Goal: Task Accomplishment & Management: Manage account settings

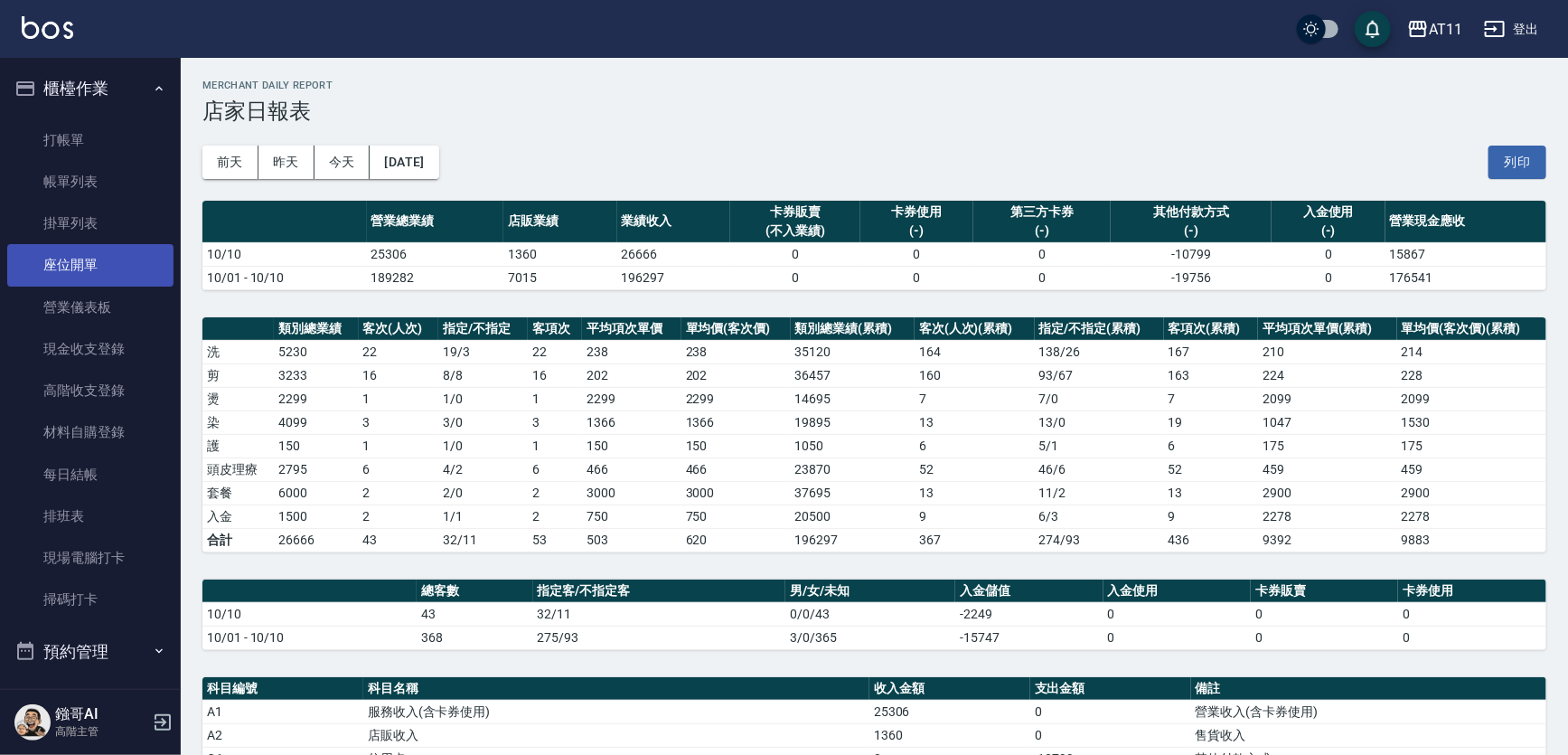
click at [132, 252] on link "座位開單" at bounding box center [90, 265] width 166 height 42
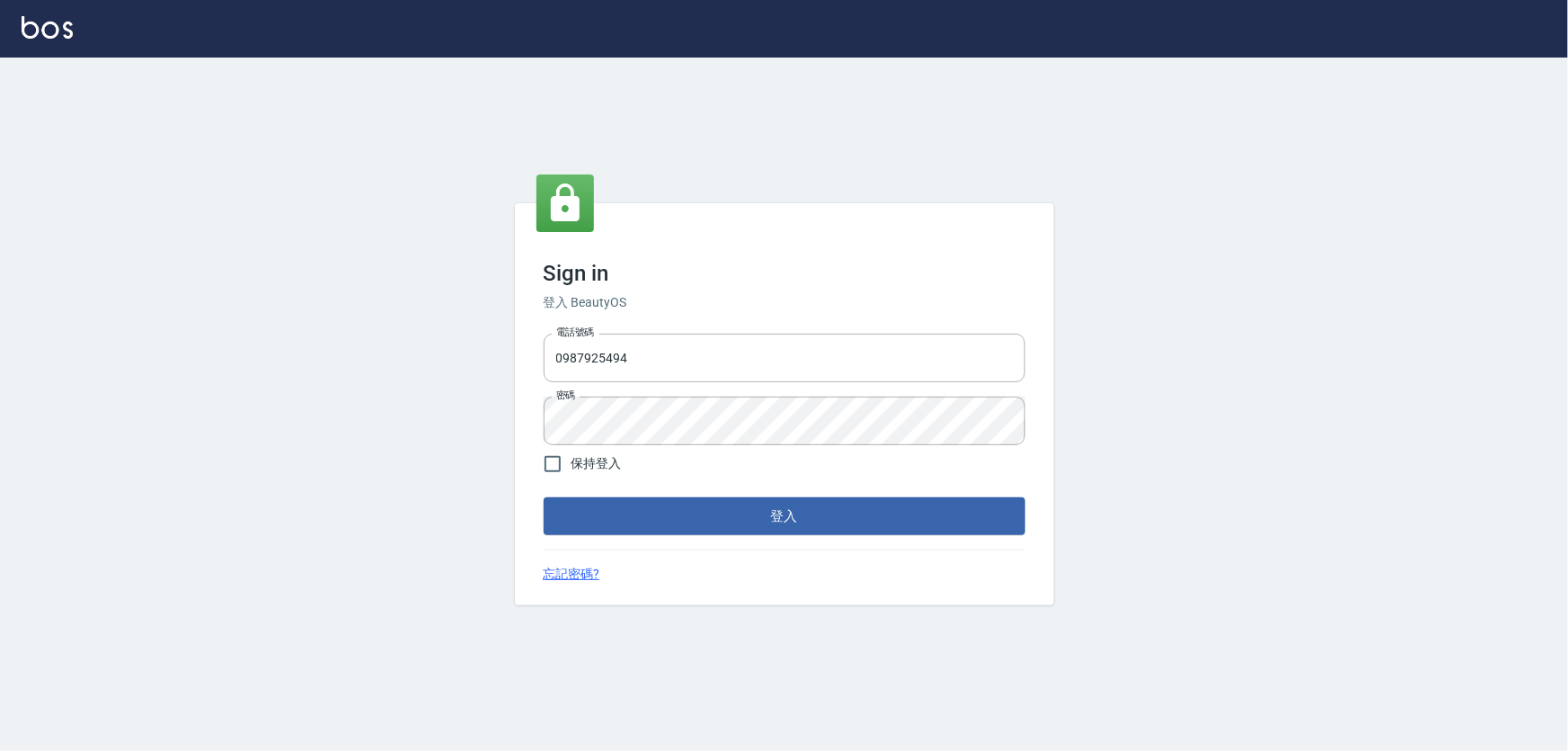
click at [621, 331] on div "電話號碼 0987925494 電話號碼 密碼 密碼" at bounding box center [784, 389] width 496 height 126
click at [625, 348] on input "0987925494" at bounding box center [784, 358] width 481 height 49
type input "0966106859"
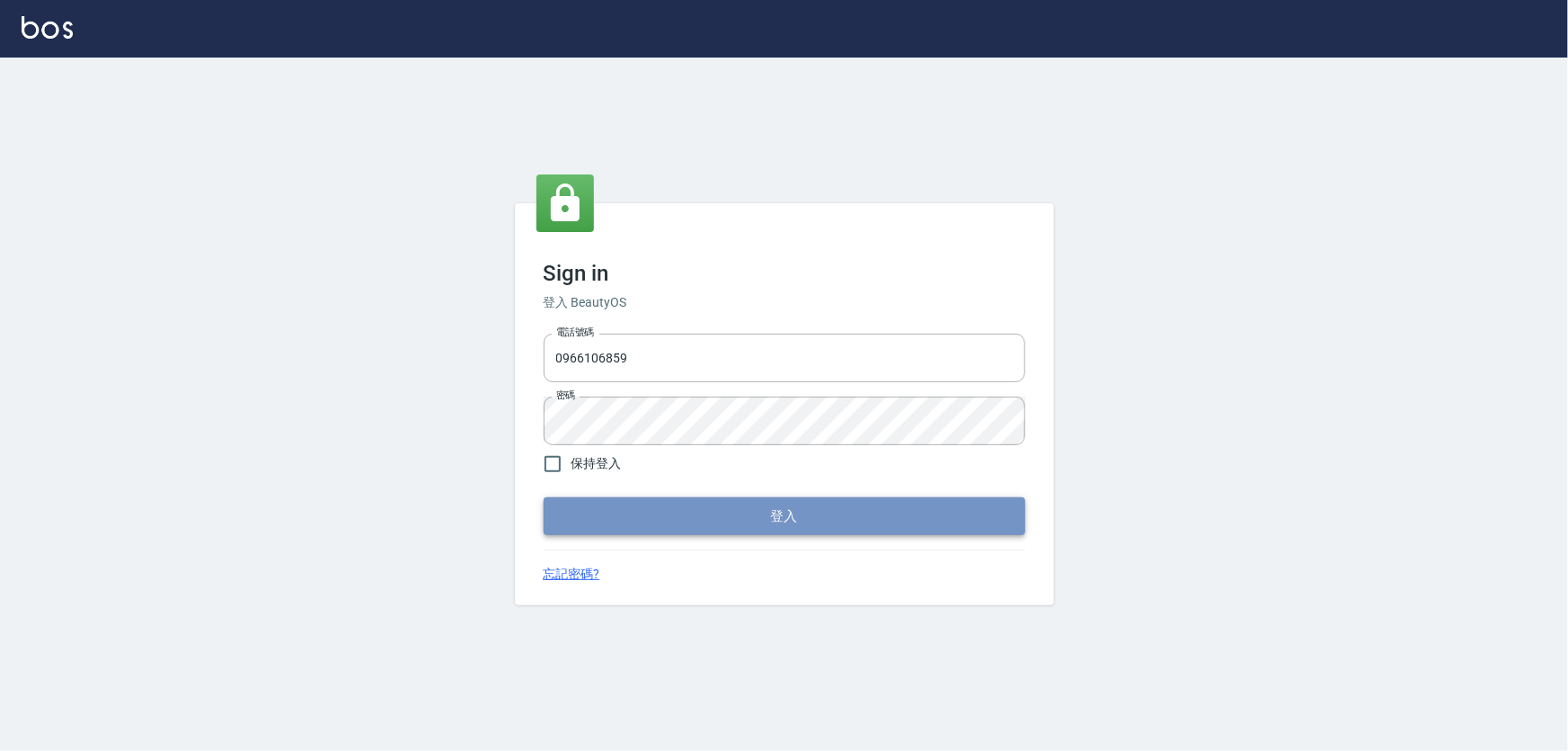
click at [665, 514] on button "登入" at bounding box center [784, 516] width 481 height 38
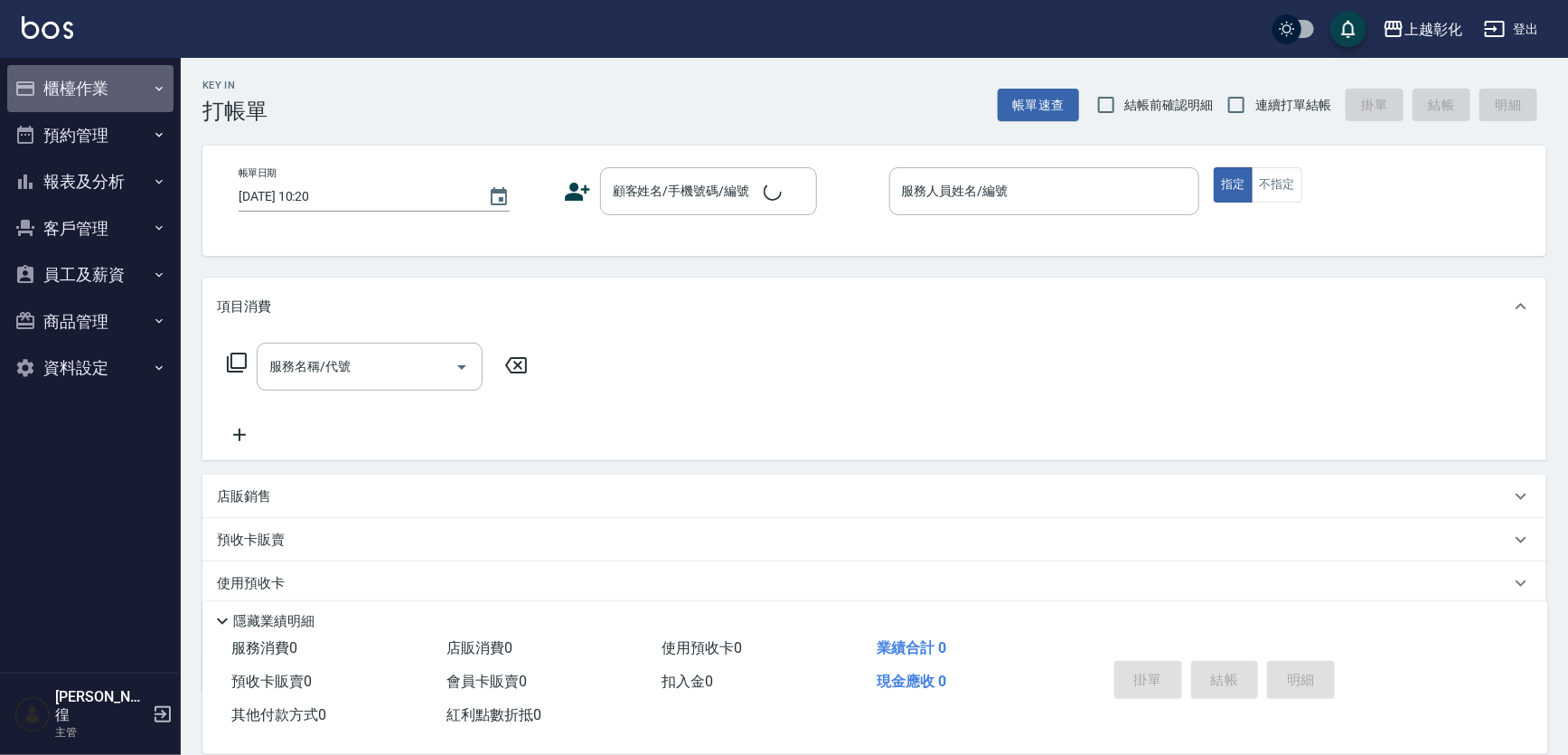
click at [83, 82] on button "櫃檯作業" at bounding box center [90, 89] width 166 height 47
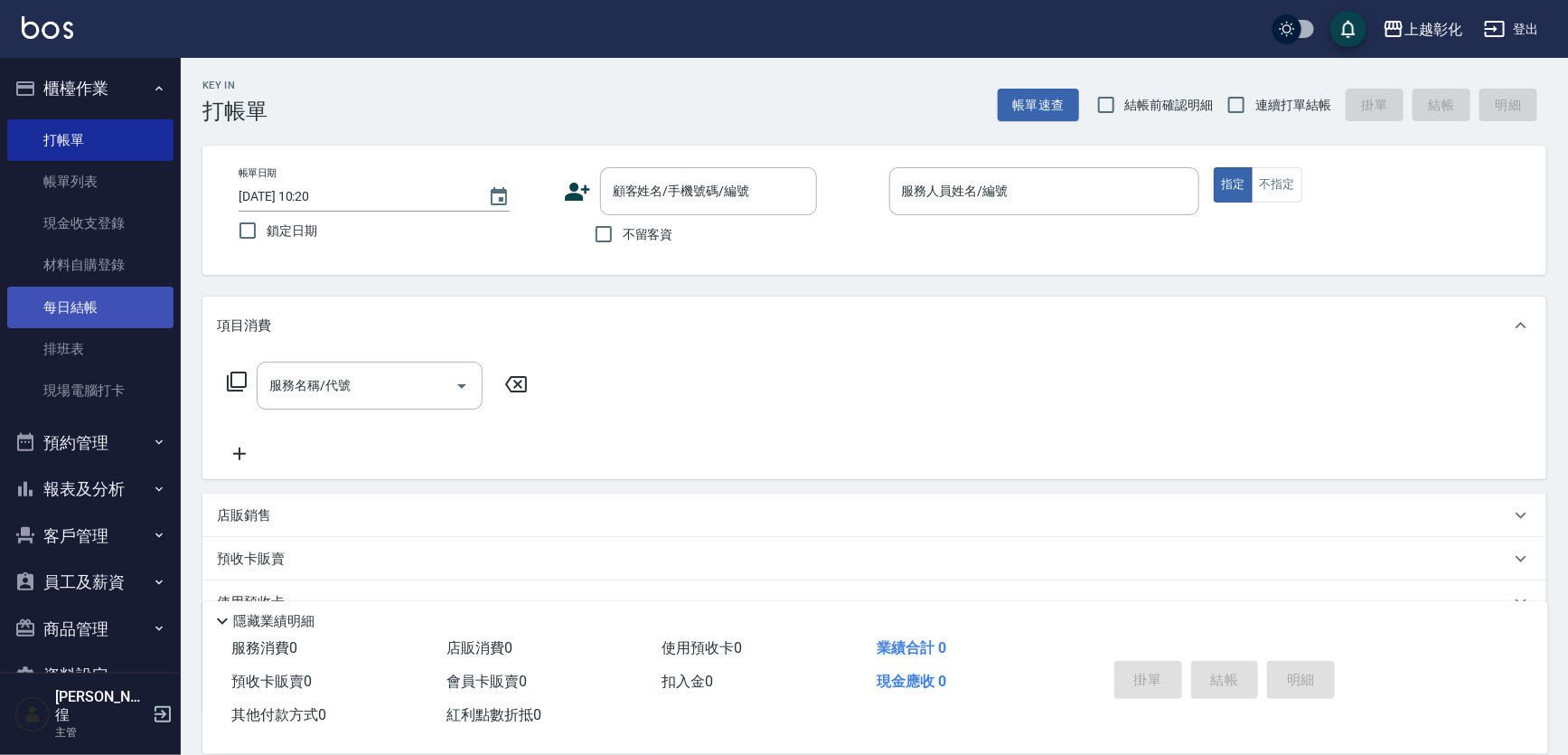
click at [130, 298] on link "每日結帳" at bounding box center [90, 307] width 166 height 42
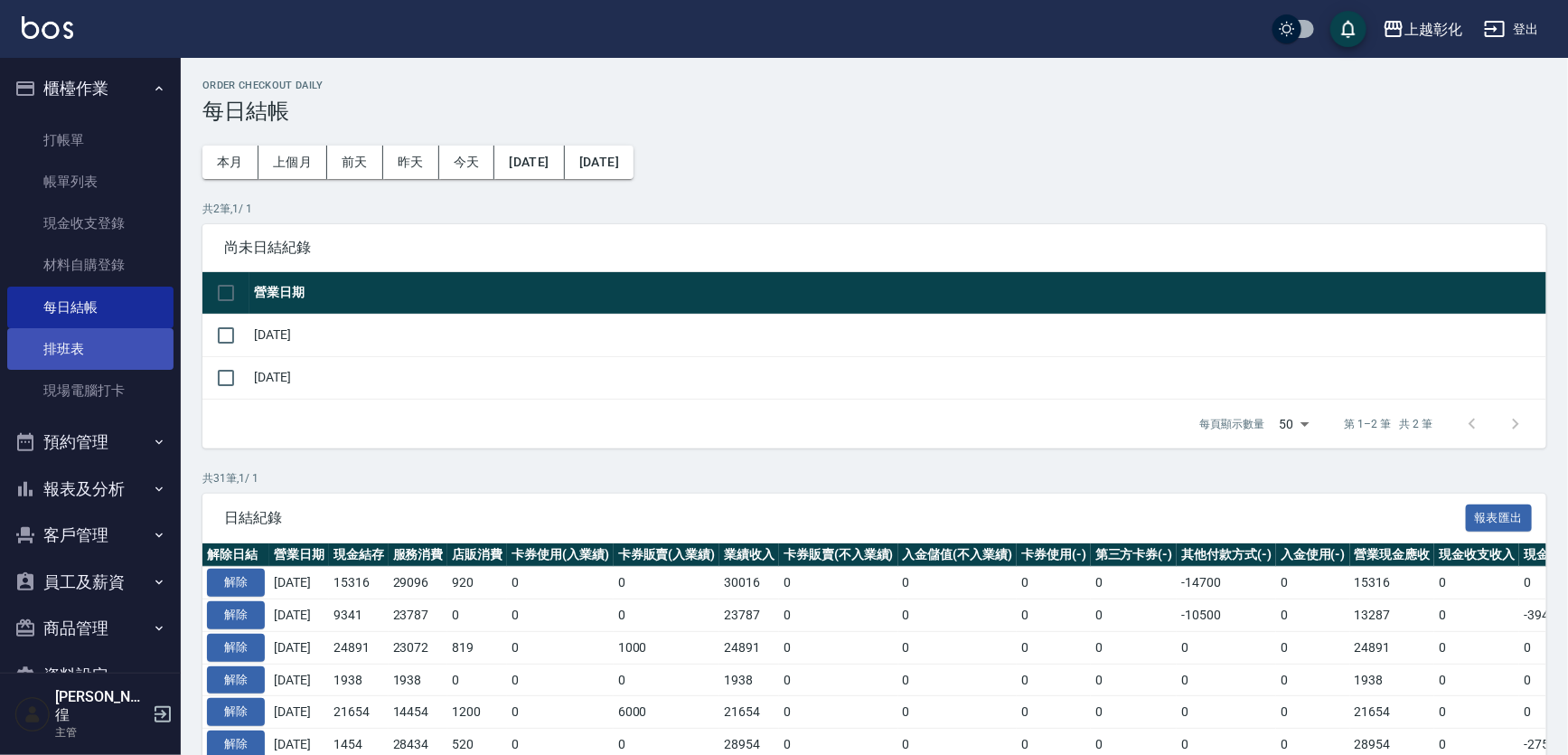
click at [102, 359] on link "排班表" at bounding box center [90, 349] width 166 height 42
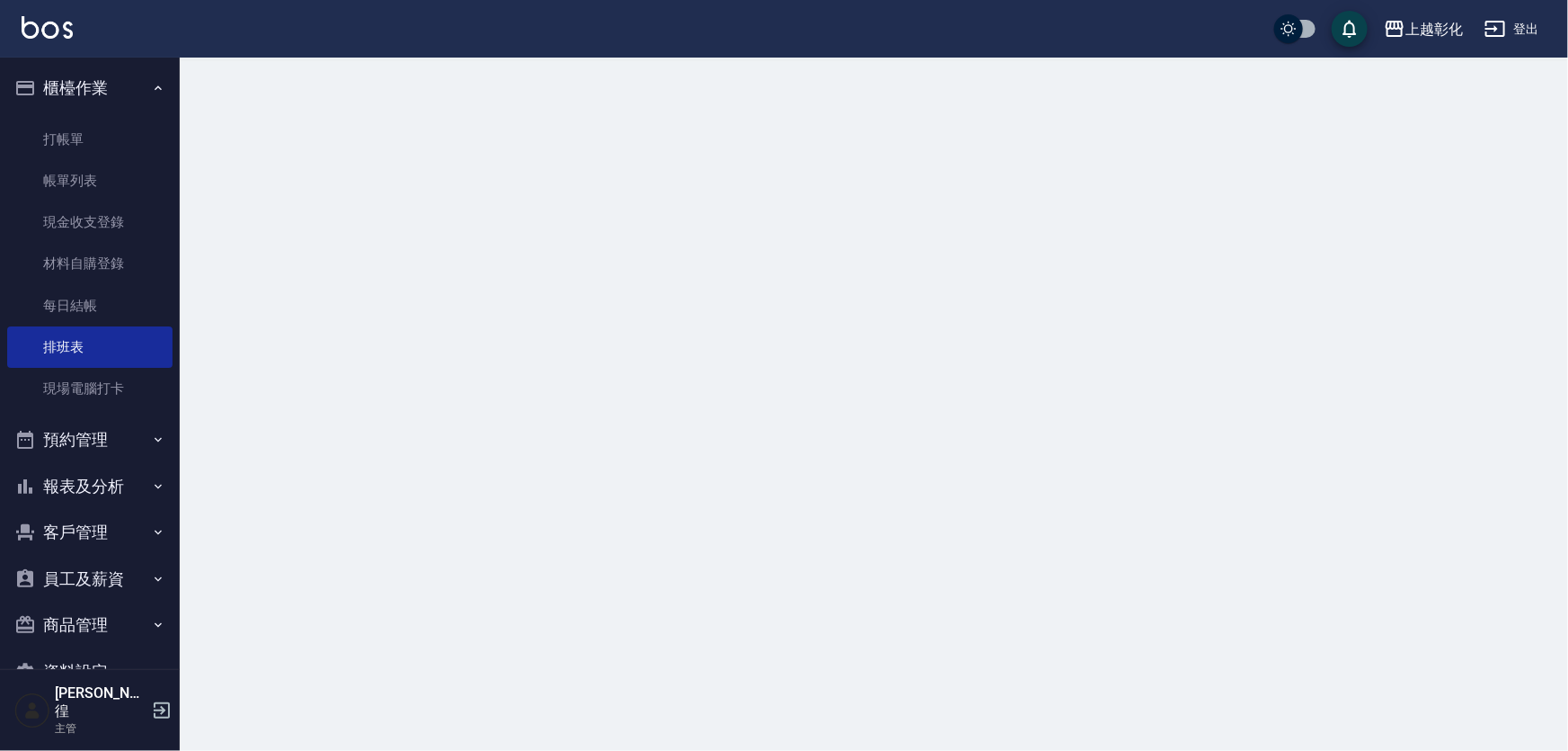
click at [100, 424] on button "預約管理" at bounding box center [89, 440] width 165 height 47
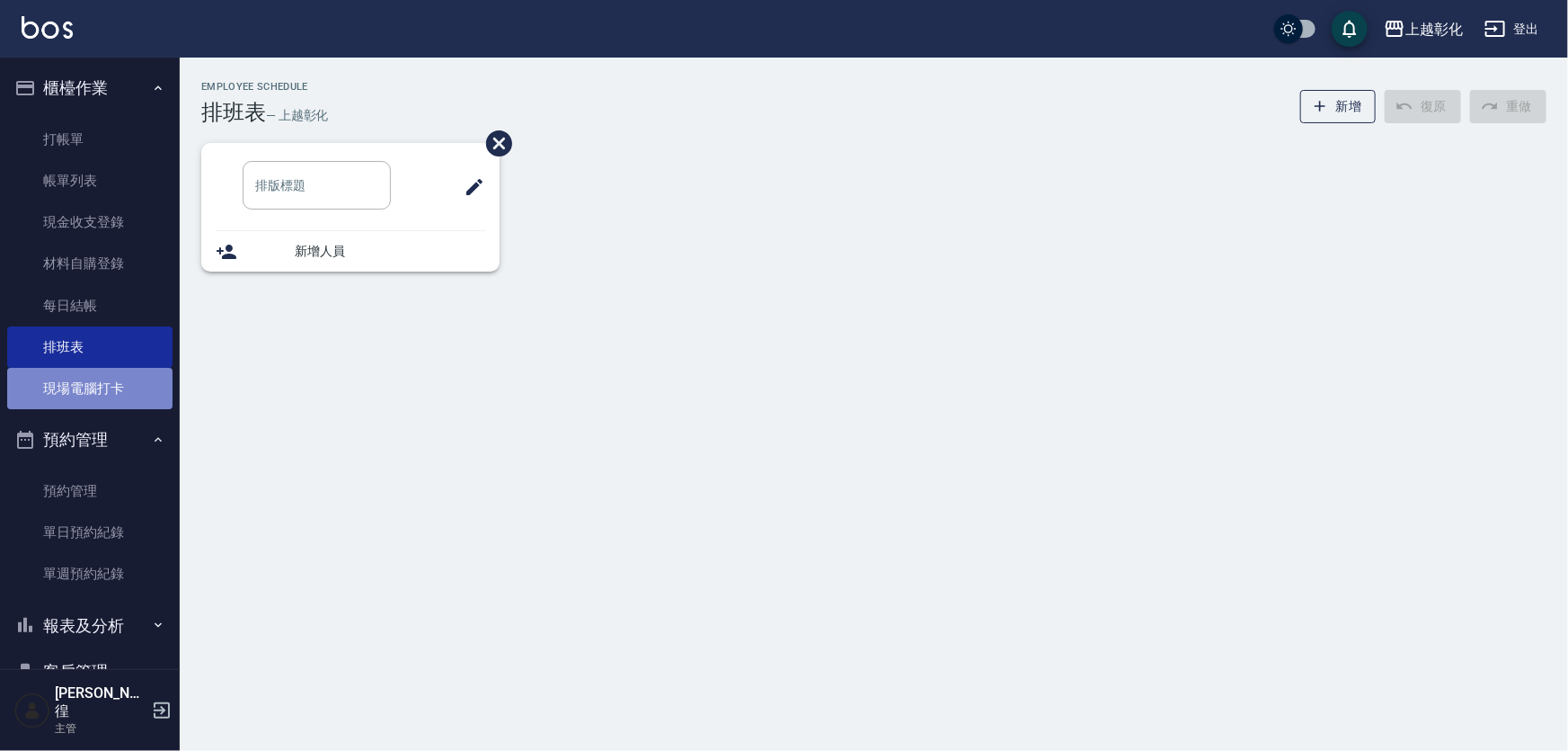
click at [104, 398] on link "現場電腦打卡" at bounding box center [89, 389] width 165 height 41
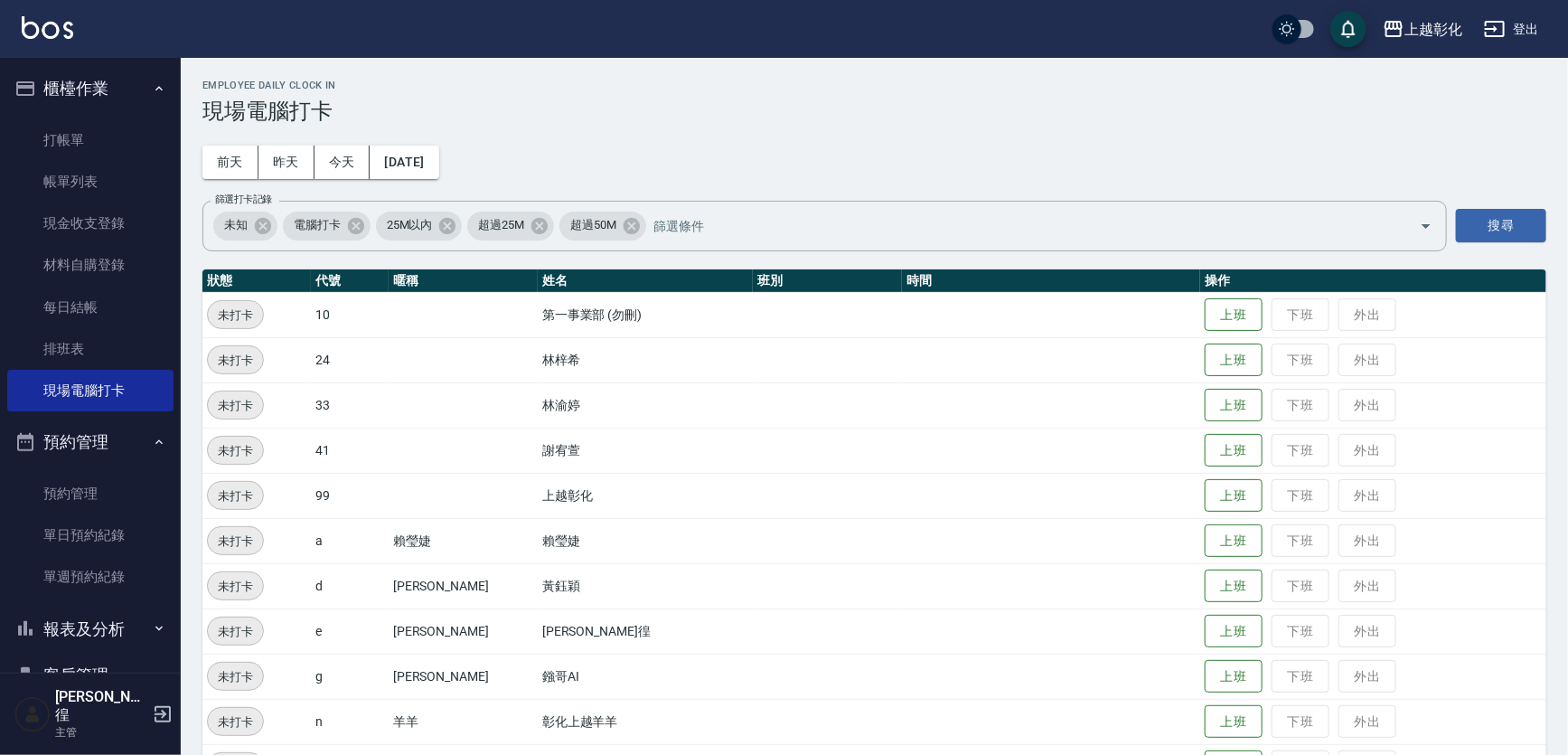
scroll to position [82, 0]
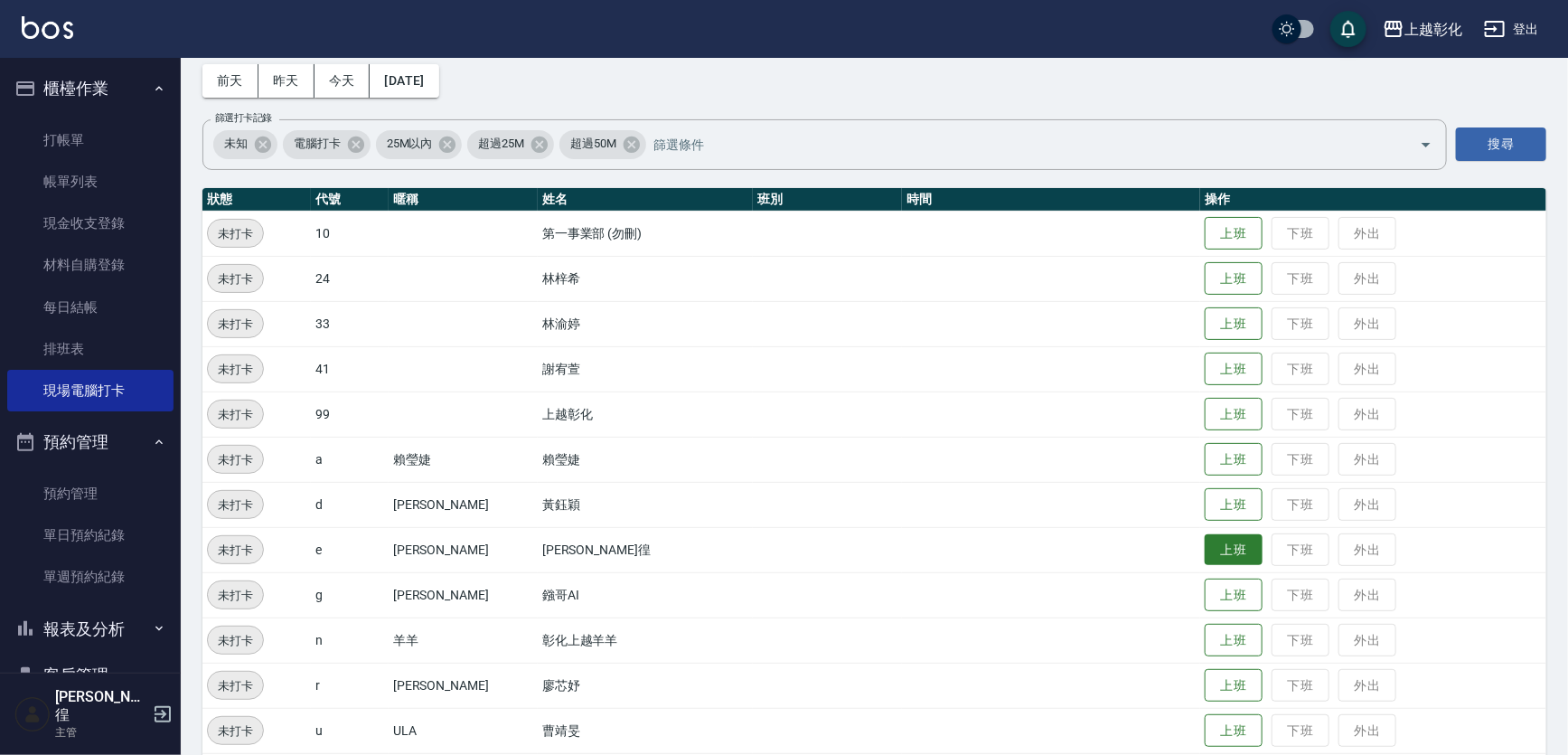
click at [1205, 549] on button "上班" at bounding box center [1234, 549] width 58 height 32
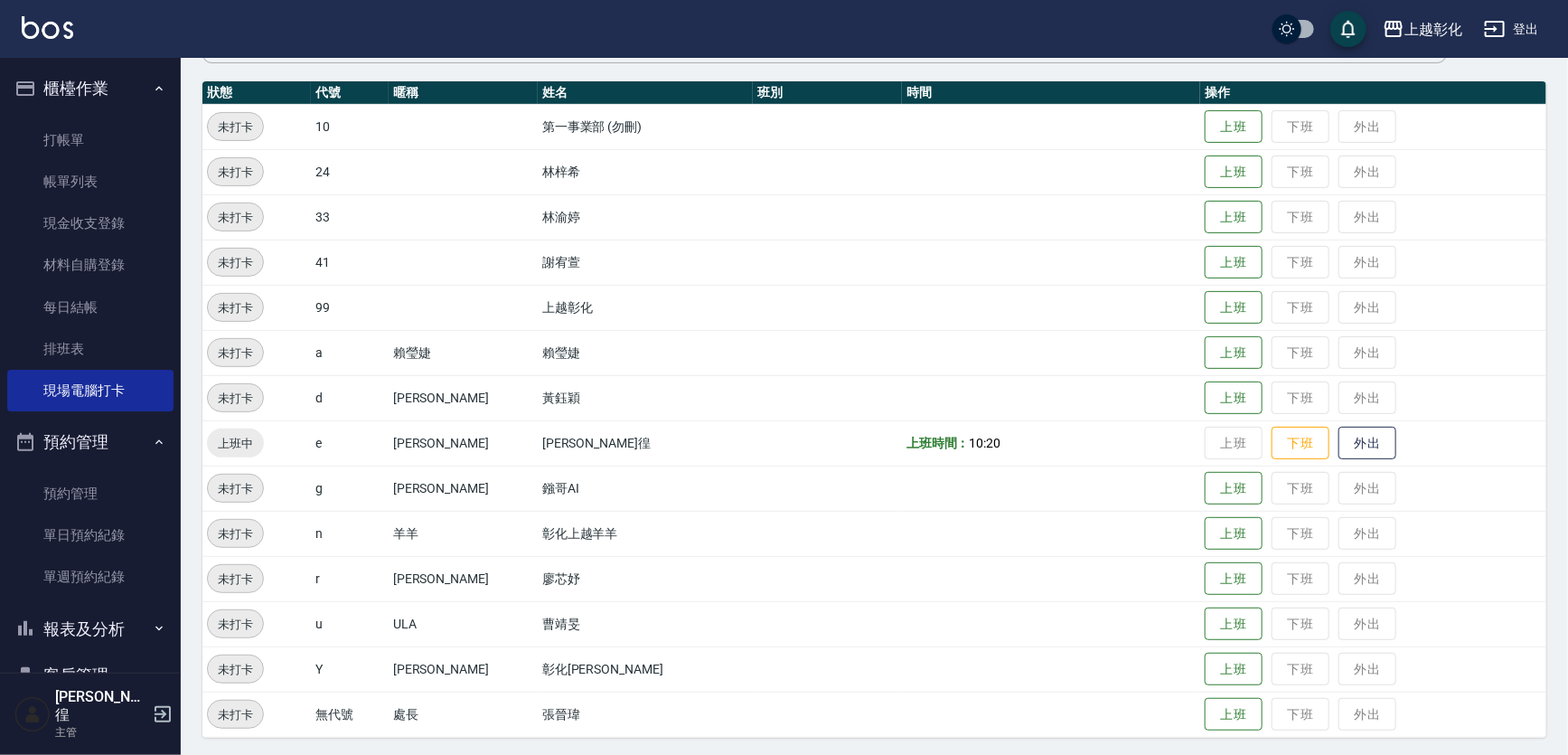
scroll to position [190, 0]
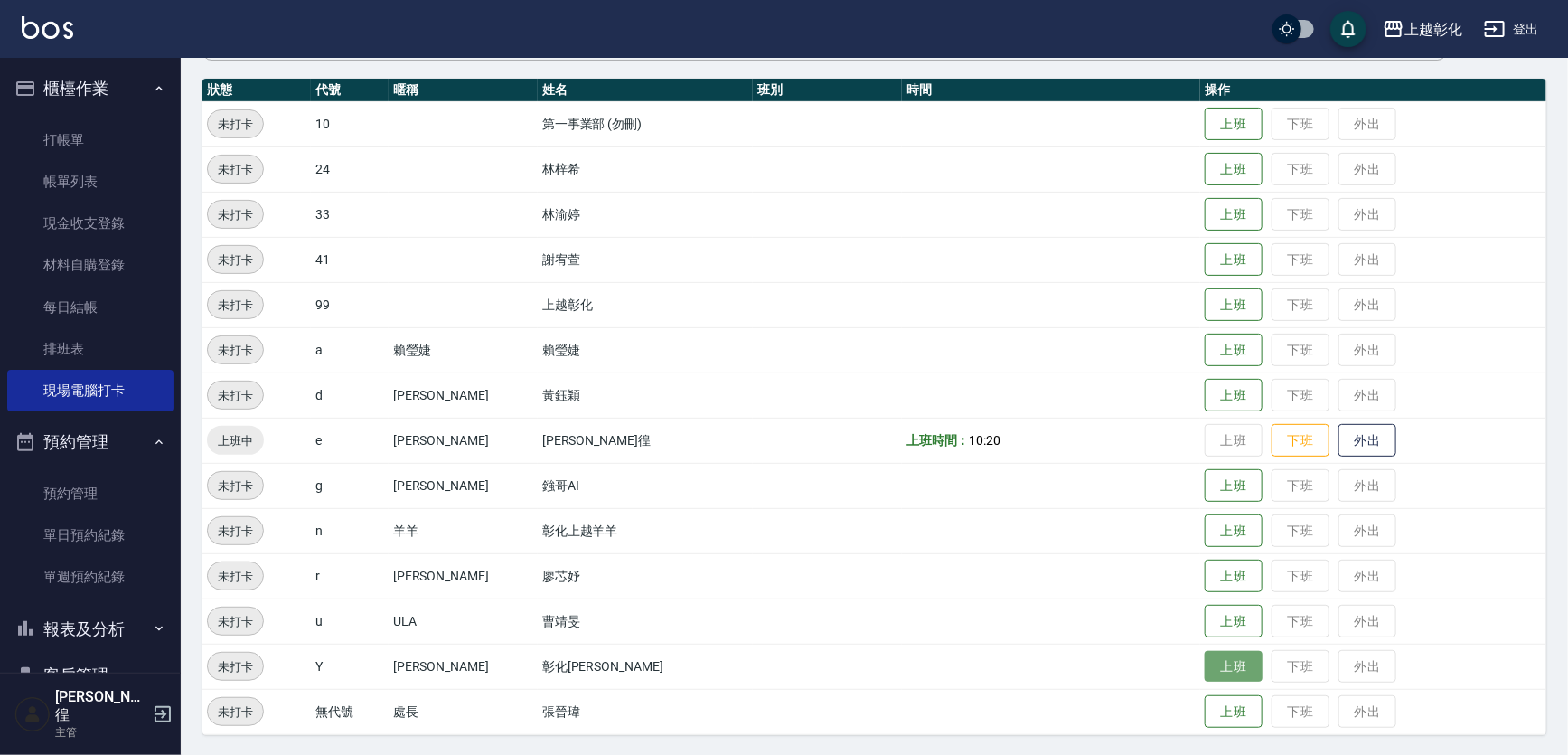
click at [1205, 656] on button "上班" at bounding box center [1234, 666] width 58 height 32
click at [1205, 346] on button "上班" at bounding box center [1234, 350] width 58 height 32
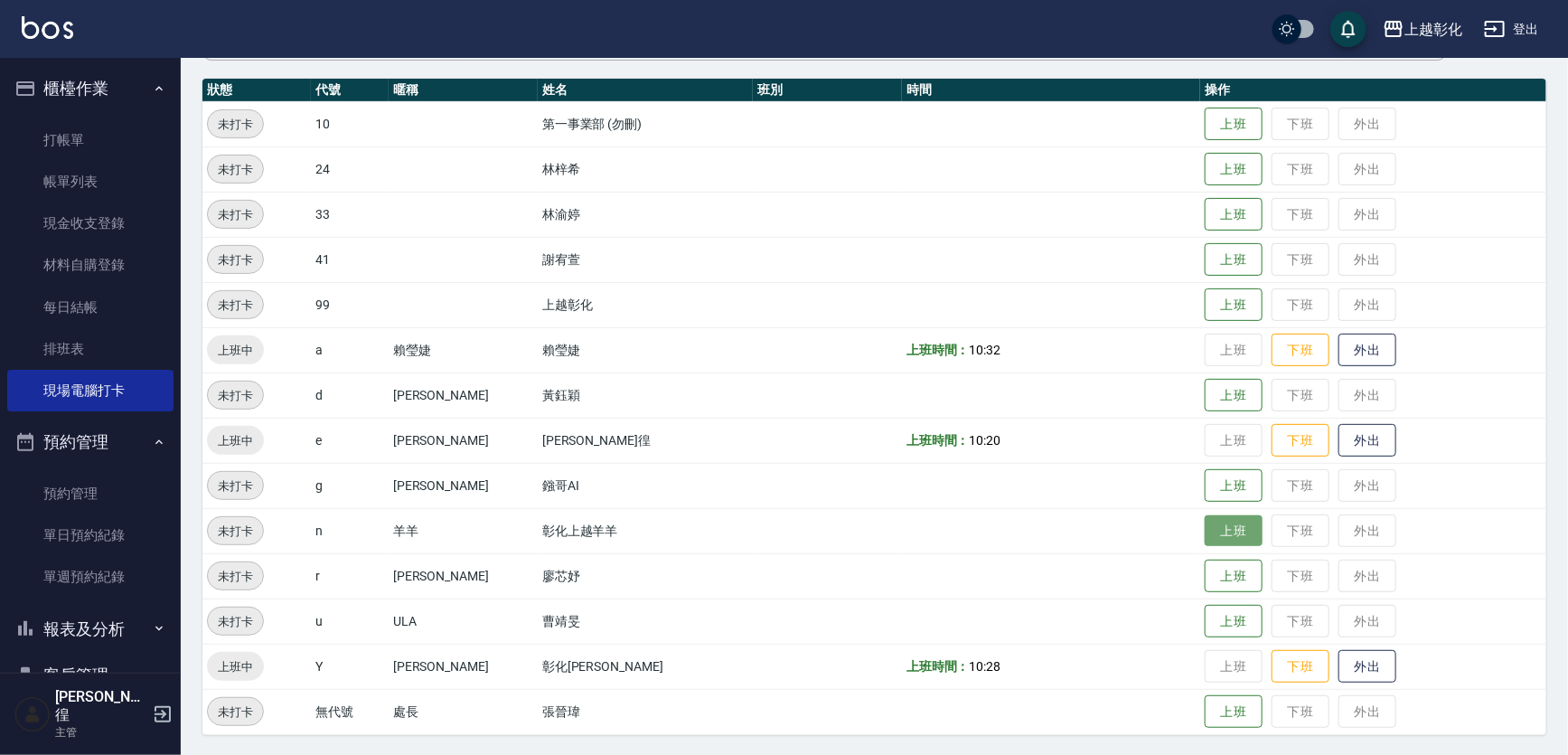
click at [1212, 530] on button "上班" at bounding box center [1234, 530] width 58 height 32
click at [1205, 255] on button "上班" at bounding box center [1234, 259] width 58 height 32
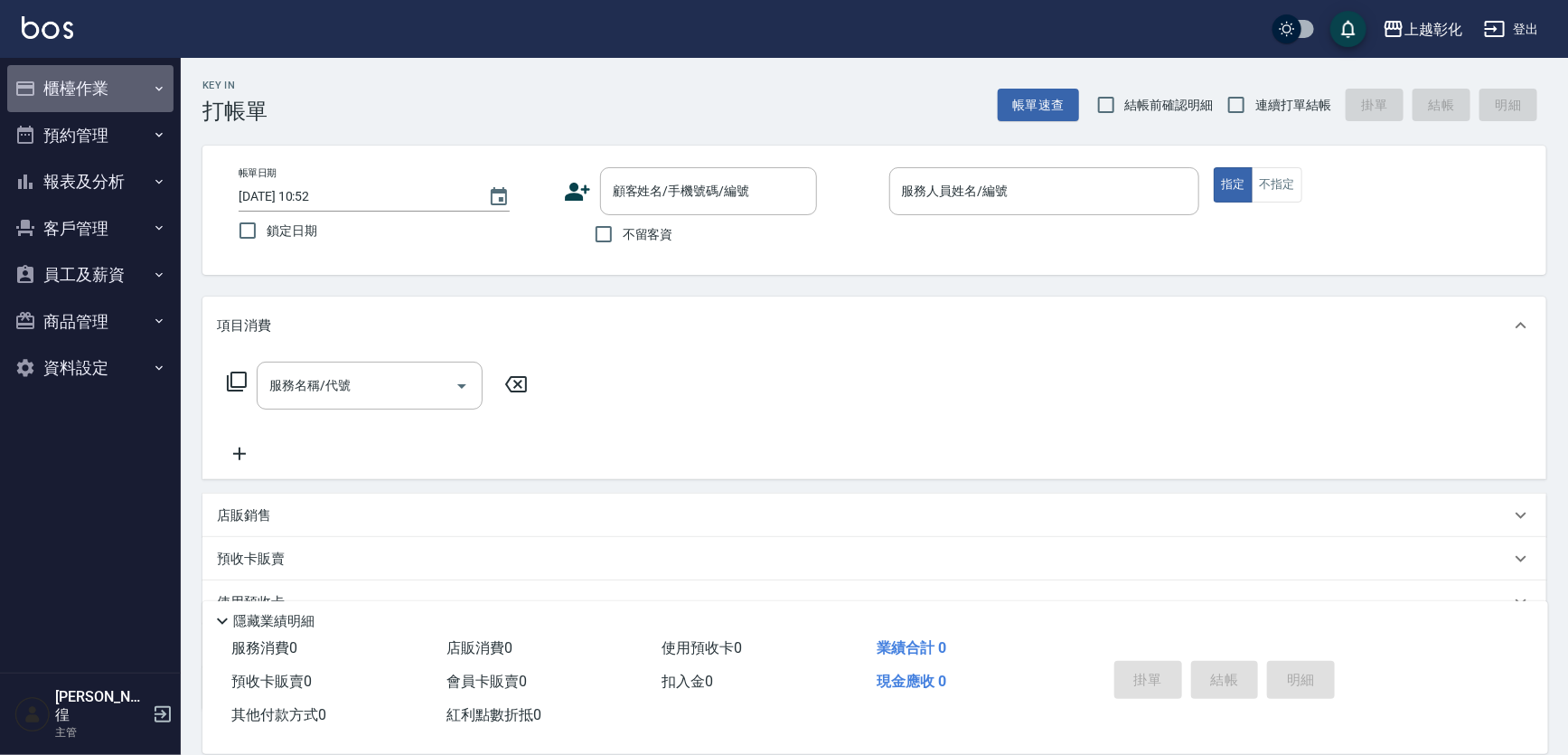
click at [82, 90] on button "櫃檯作業" at bounding box center [90, 89] width 166 height 47
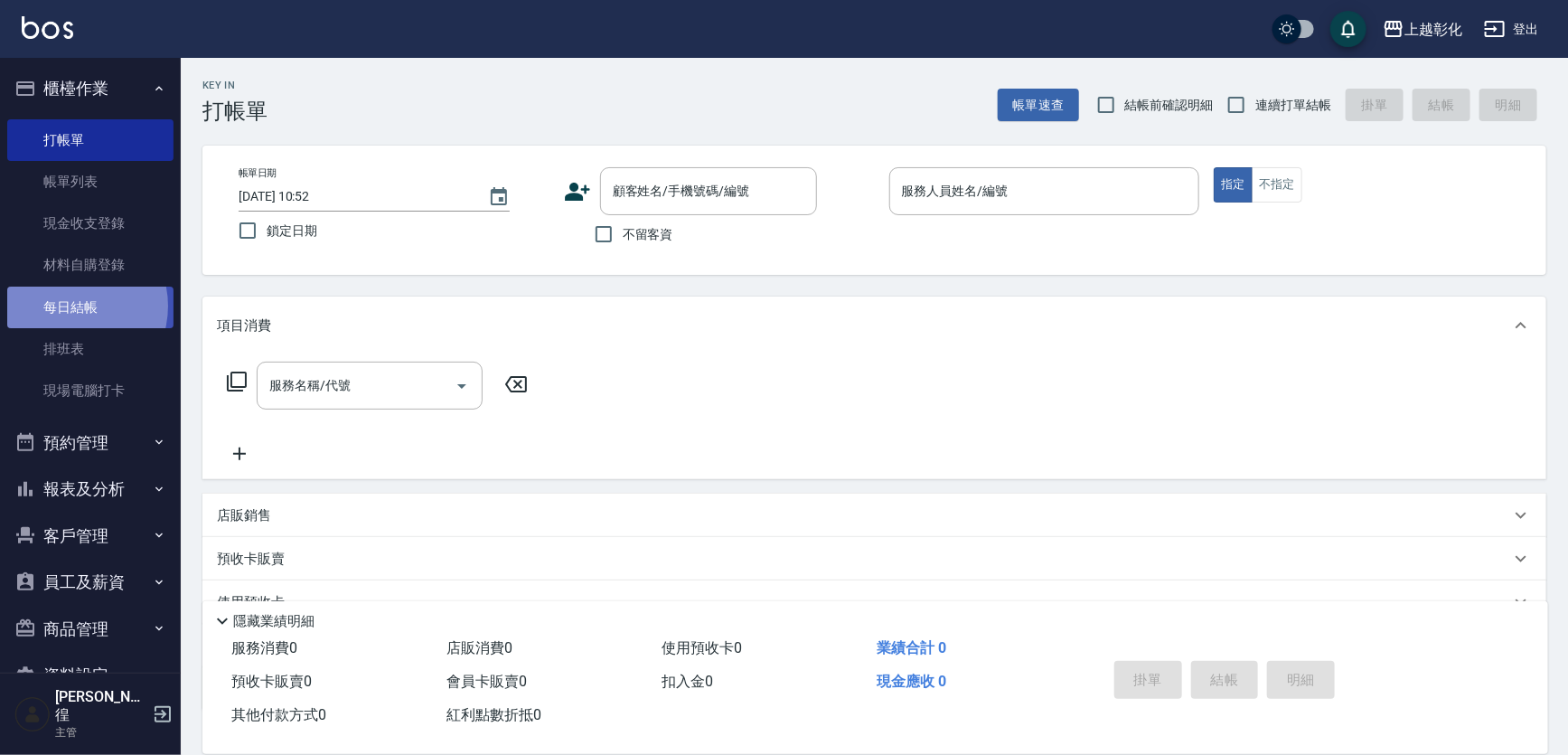
click at [68, 306] on link "每日結帳" at bounding box center [90, 307] width 166 height 42
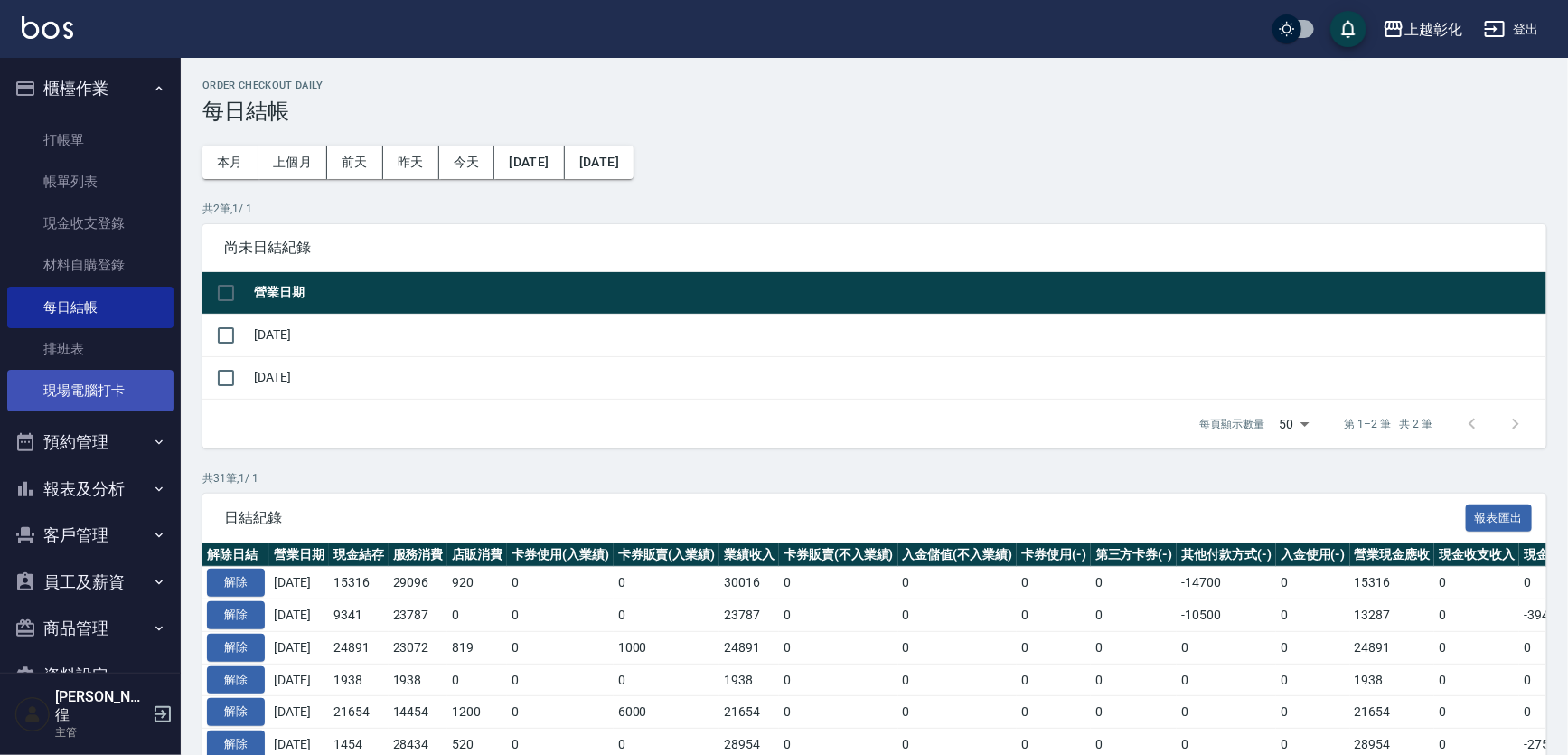
click at [92, 397] on link "現場電腦打卡" at bounding box center [90, 391] width 166 height 42
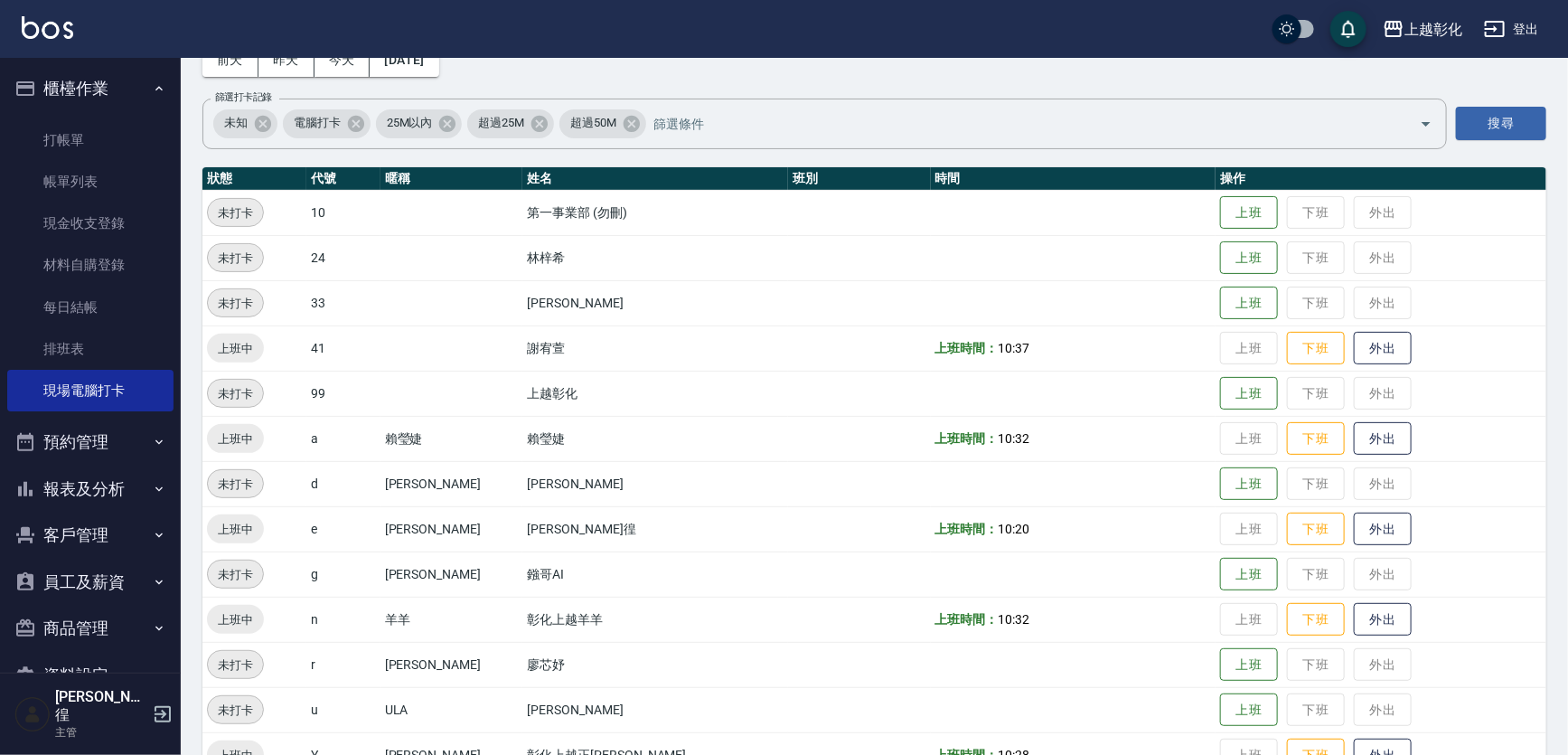
scroll to position [190, 0]
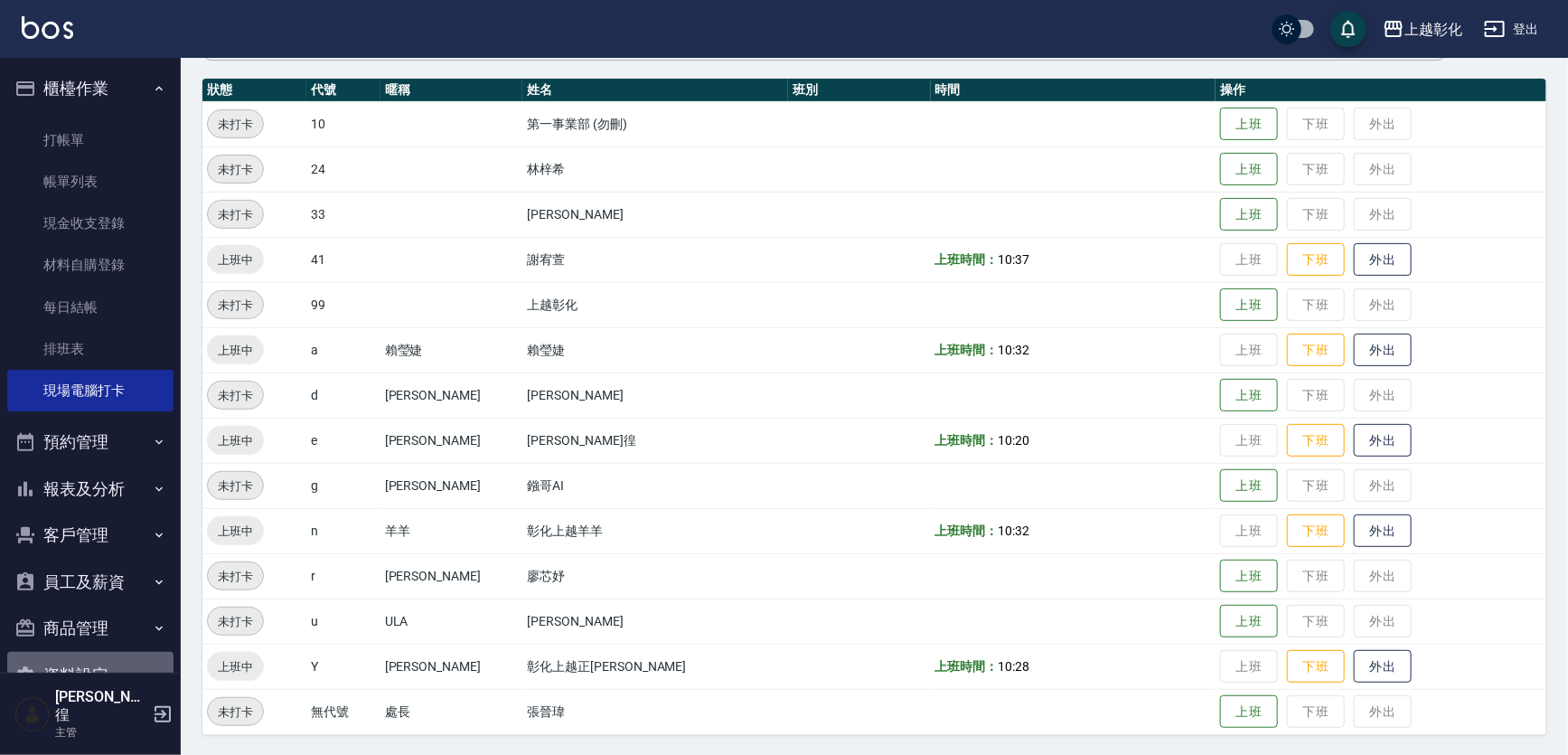
click at [107, 658] on button "資料設定" at bounding box center [90, 675] width 166 height 47
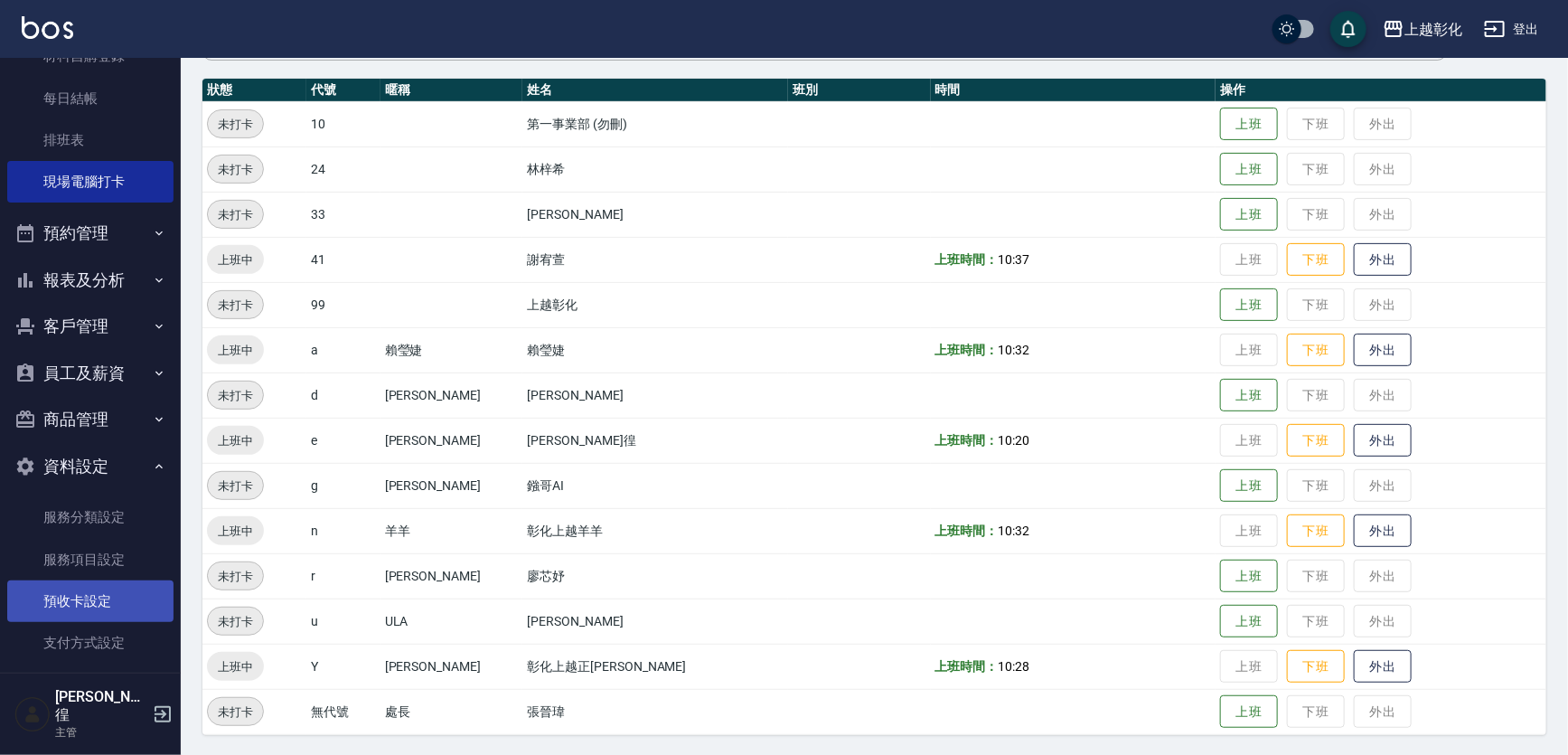
scroll to position [253, 0]
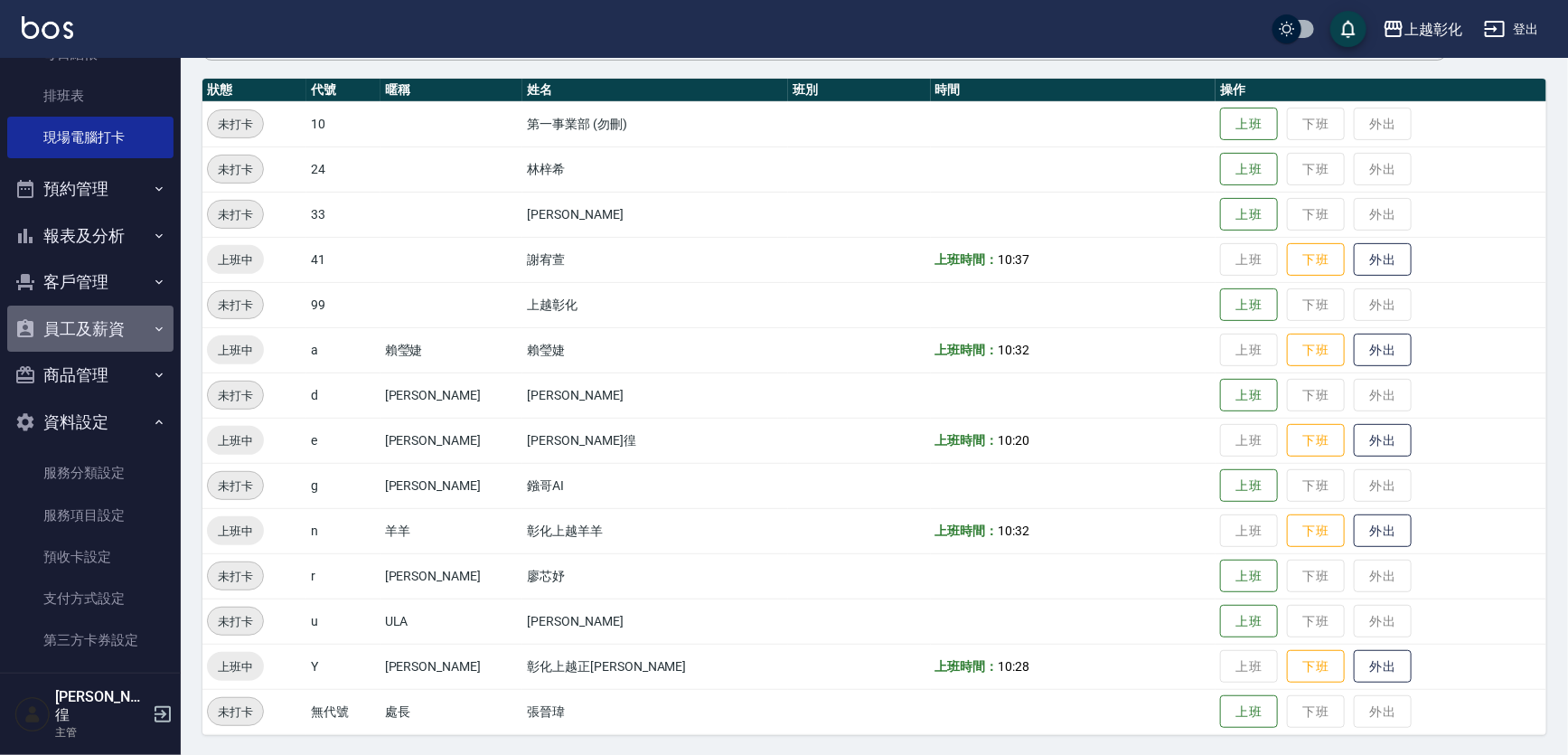
click at [113, 317] on button "員工及薪資" at bounding box center [90, 329] width 166 height 47
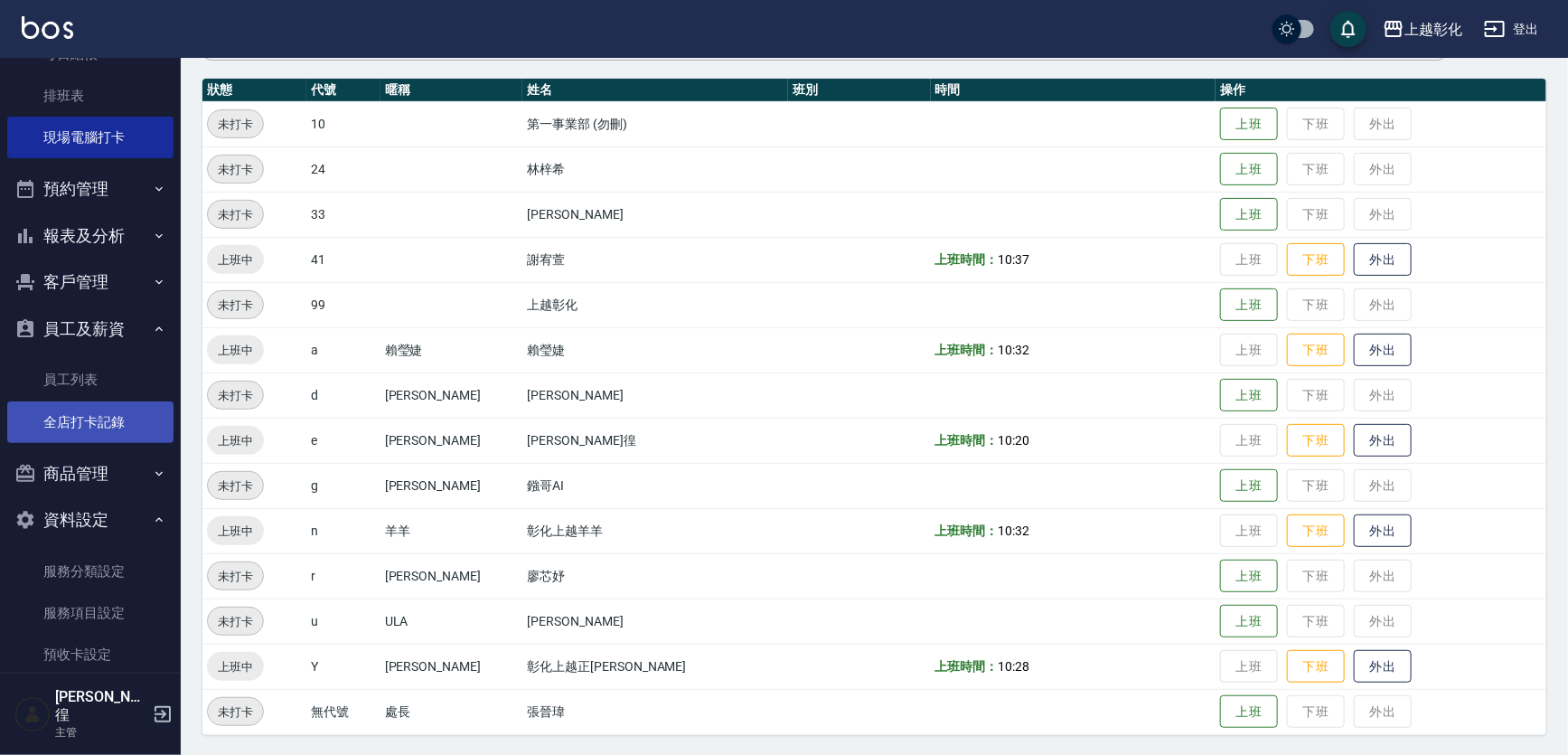
click at [118, 422] on link "全店打卡記錄" at bounding box center [90, 422] width 166 height 42
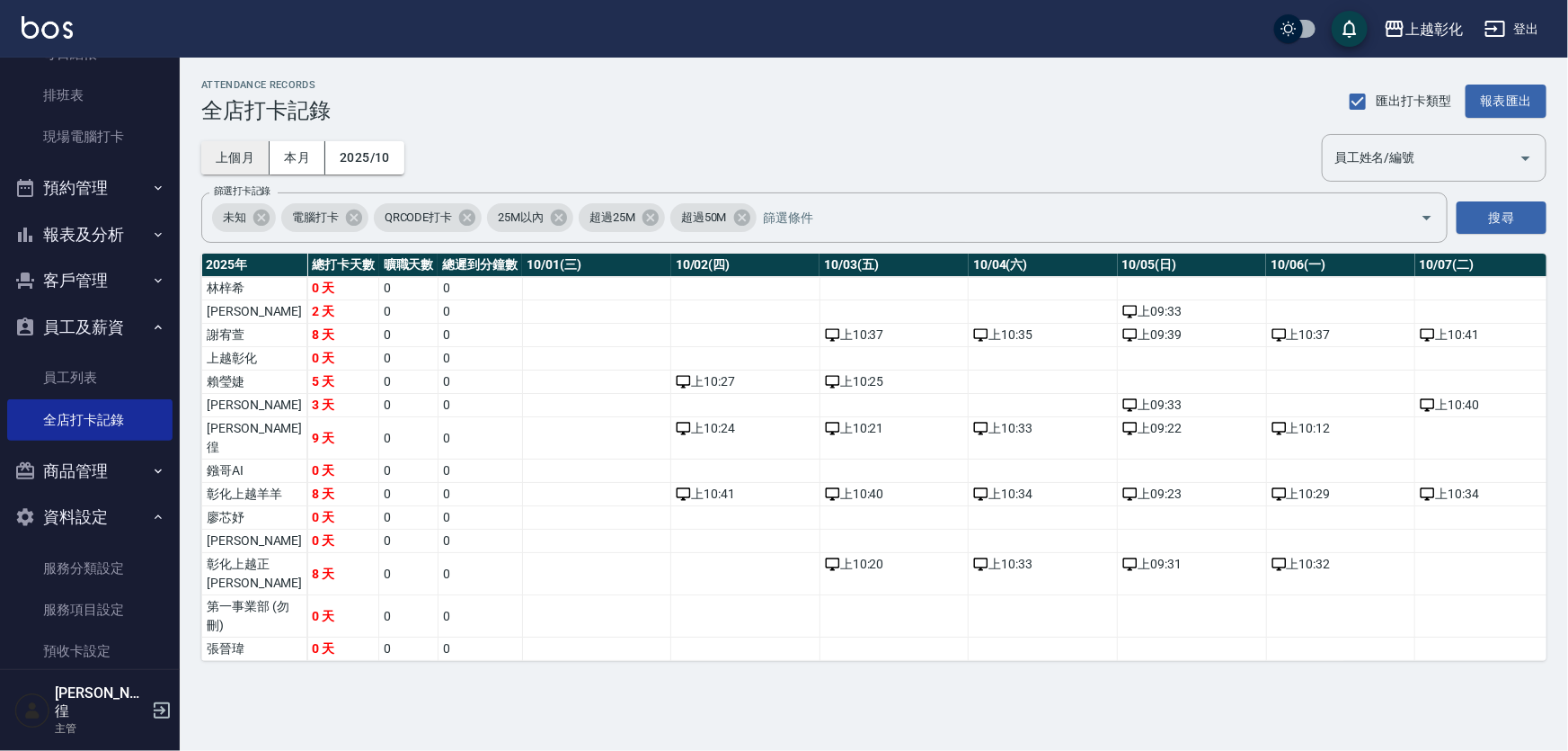
click at [239, 159] on button "上個月" at bounding box center [235, 158] width 68 height 33
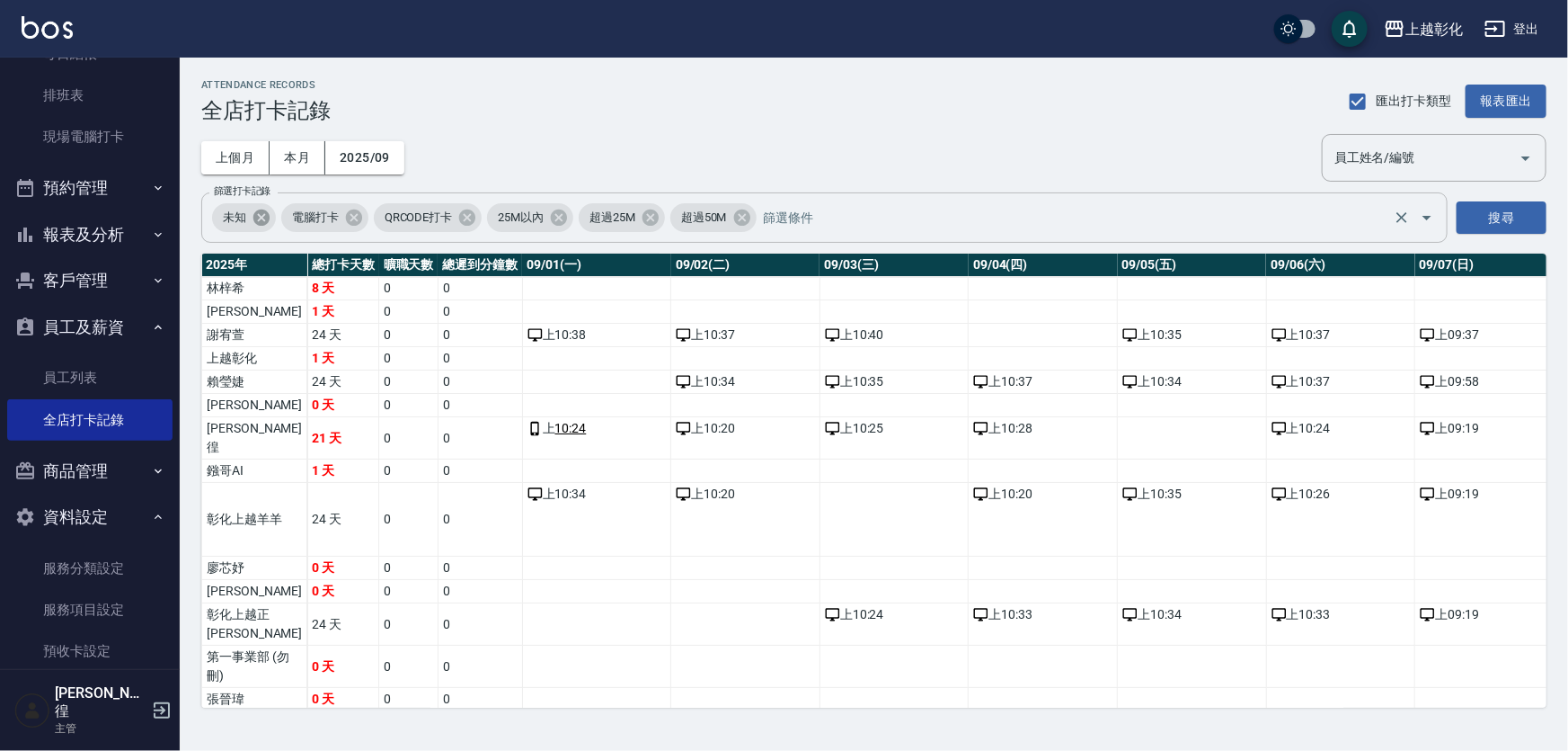
click at [267, 215] on icon at bounding box center [261, 217] width 16 height 16
click at [267, 215] on span "電腦打卡" at bounding box center [246, 217] width 68 height 18
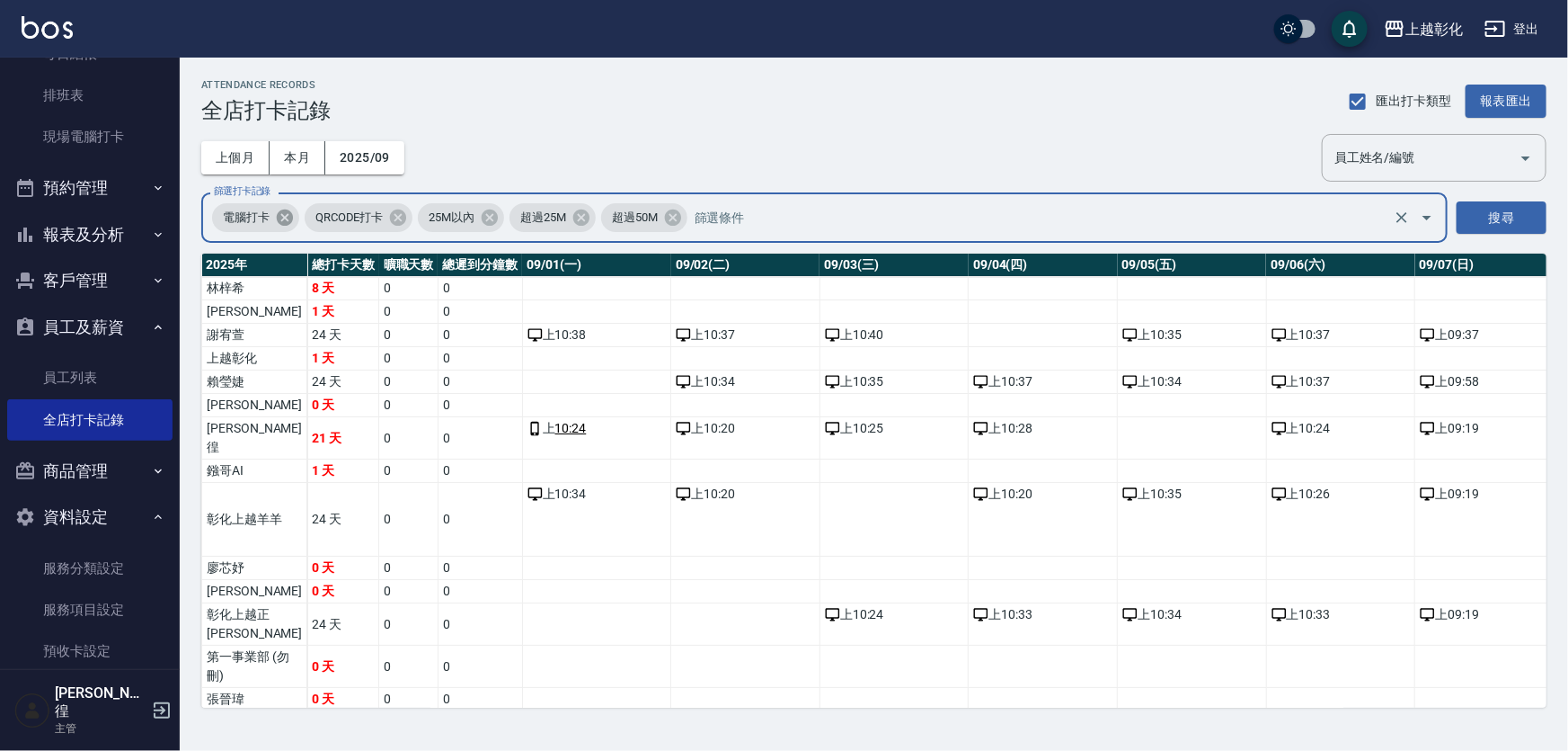
click at [267, 215] on span "電腦打卡" at bounding box center [246, 217] width 68 height 18
click at [277, 215] on icon at bounding box center [285, 217] width 16 height 16
click at [277, 215] on span "QRCODE打卡" at bounding box center [257, 217] width 90 height 18
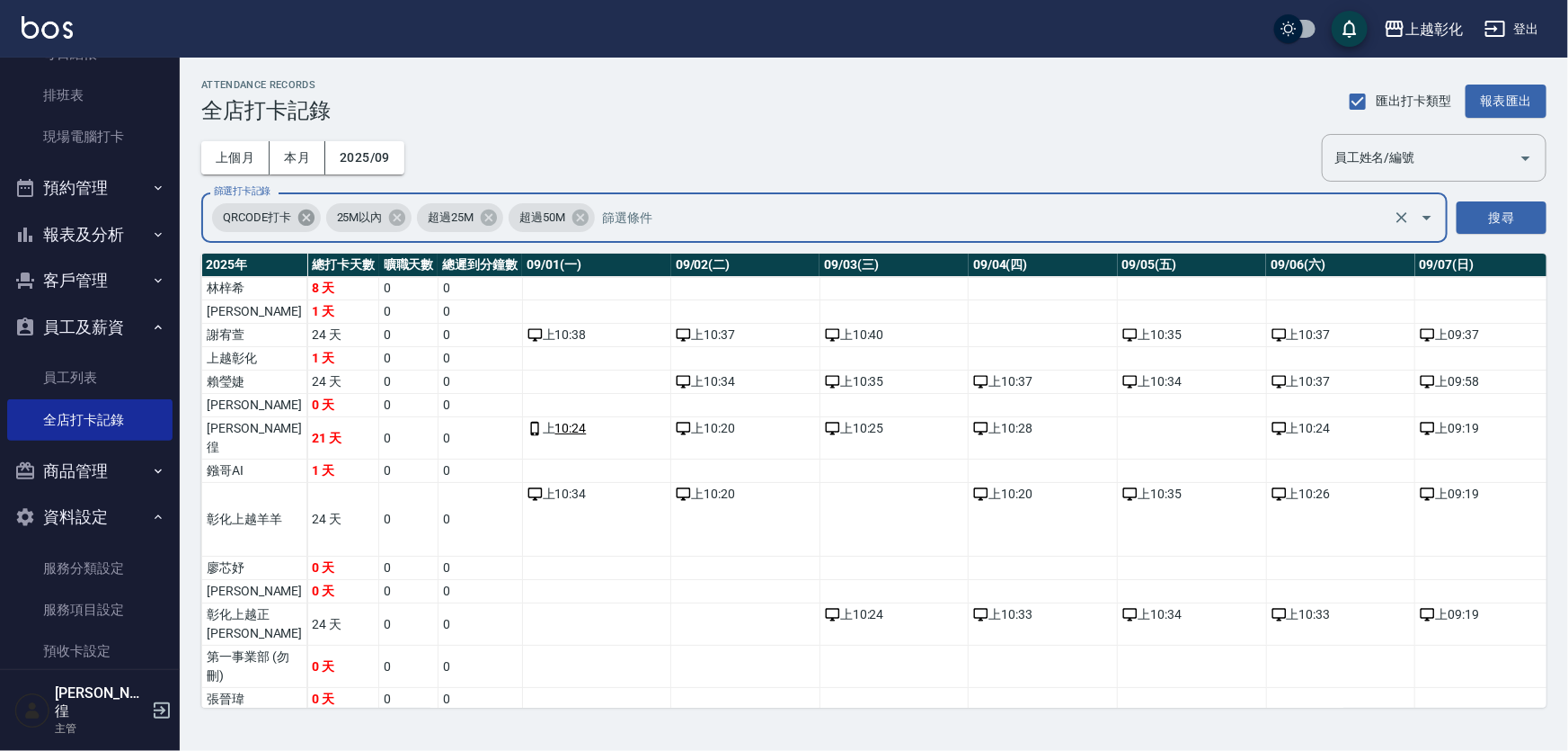
click at [277, 215] on span "QRCODE打卡" at bounding box center [257, 217] width 90 height 18
click at [281, 213] on span "QRCODE打卡" at bounding box center [257, 217] width 90 height 18
click at [285, 213] on span "QRCODE打卡" at bounding box center [257, 217] width 90 height 18
click at [296, 209] on icon at bounding box center [306, 217] width 20 height 20
click at [296, 209] on div "25M以內 超過25M 超過50M 篩選打卡記錄" at bounding box center [824, 217] width 1246 height 50
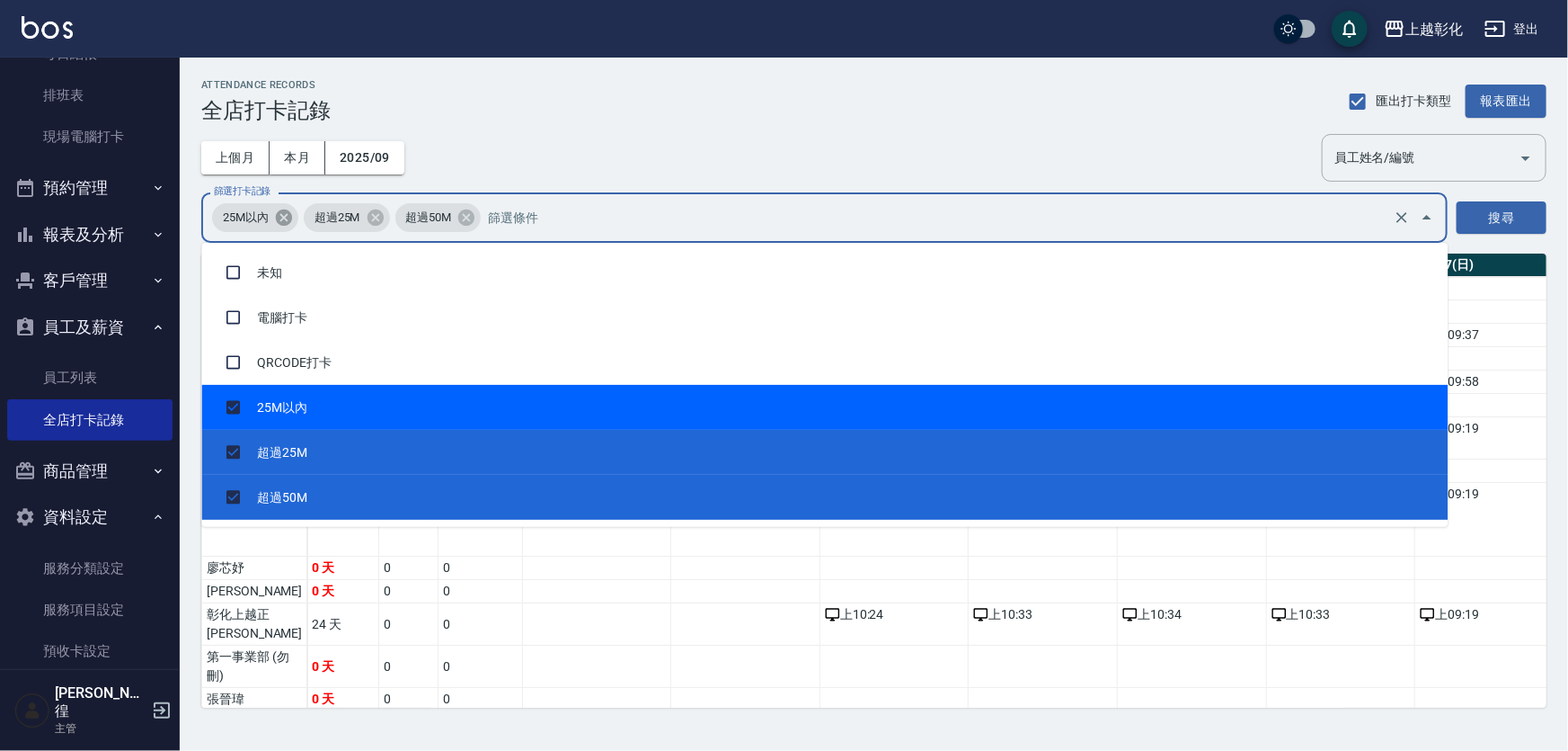
click at [296, 209] on div "25M以內 超過25M 超過50M 篩選打卡記錄" at bounding box center [824, 217] width 1246 height 50
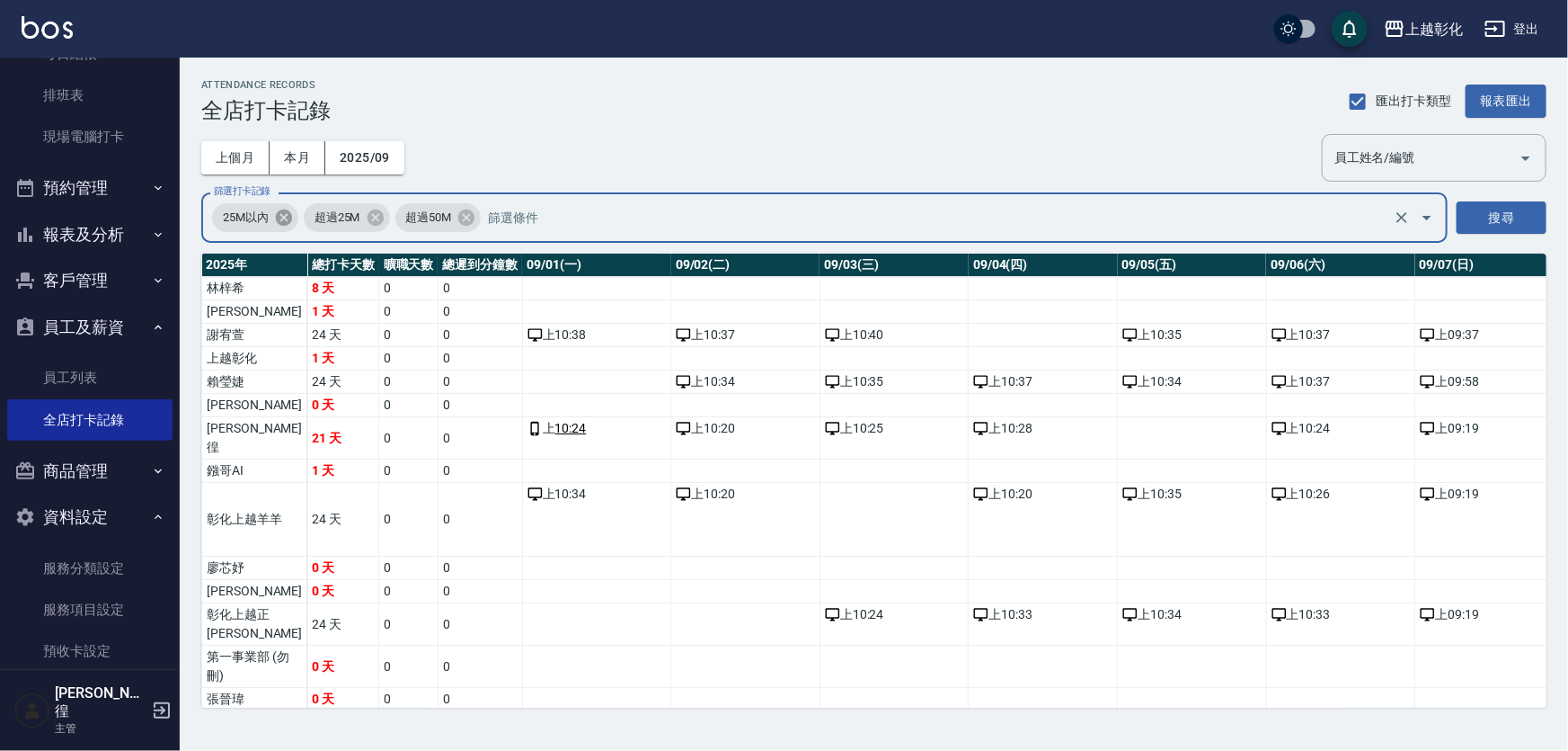
click at [289, 214] on icon at bounding box center [284, 217] width 16 height 16
click at [289, 215] on icon at bounding box center [284, 217] width 16 height 16
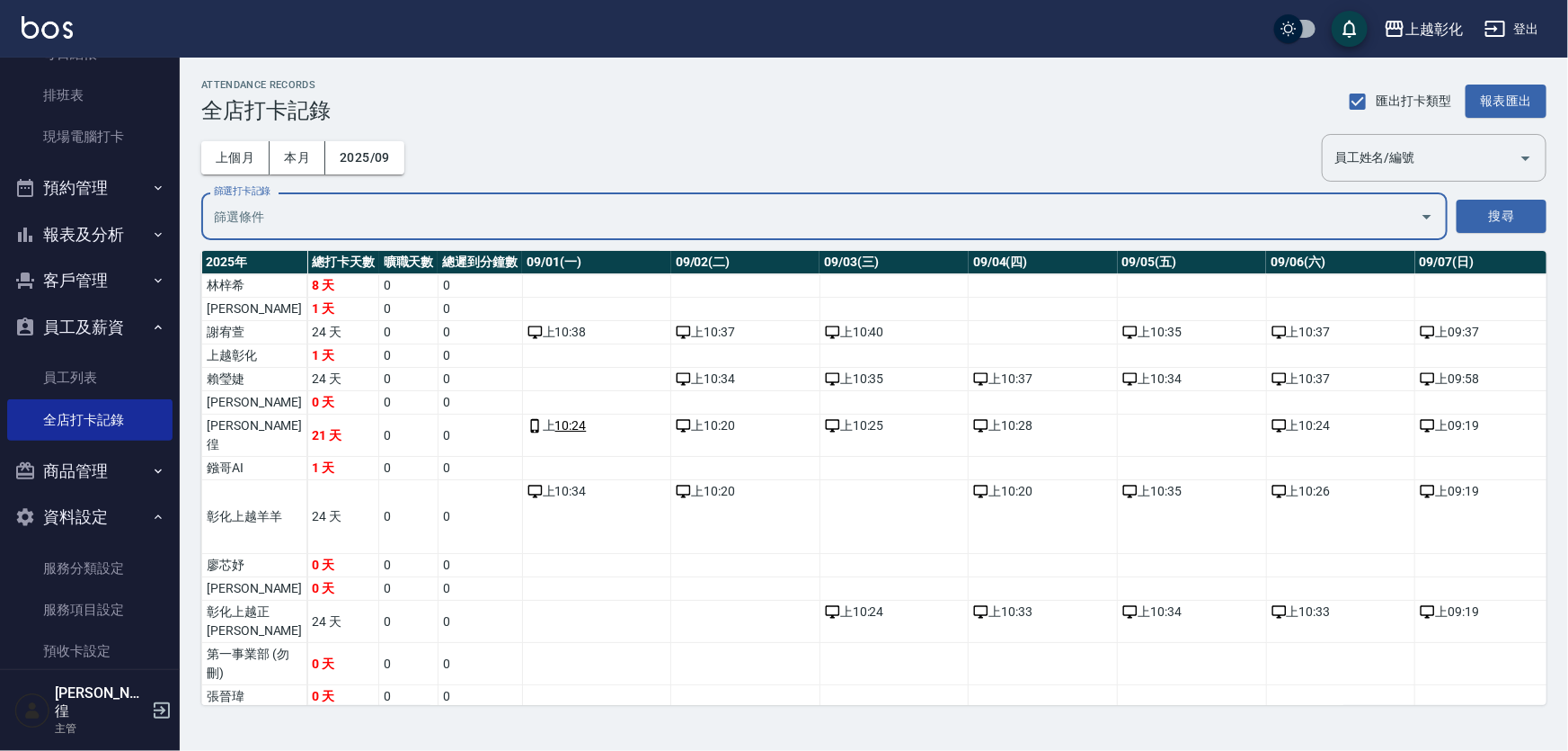
click at [1479, 192] on div "搜尋" at bounding box center [1501, 215] width 90 height 48
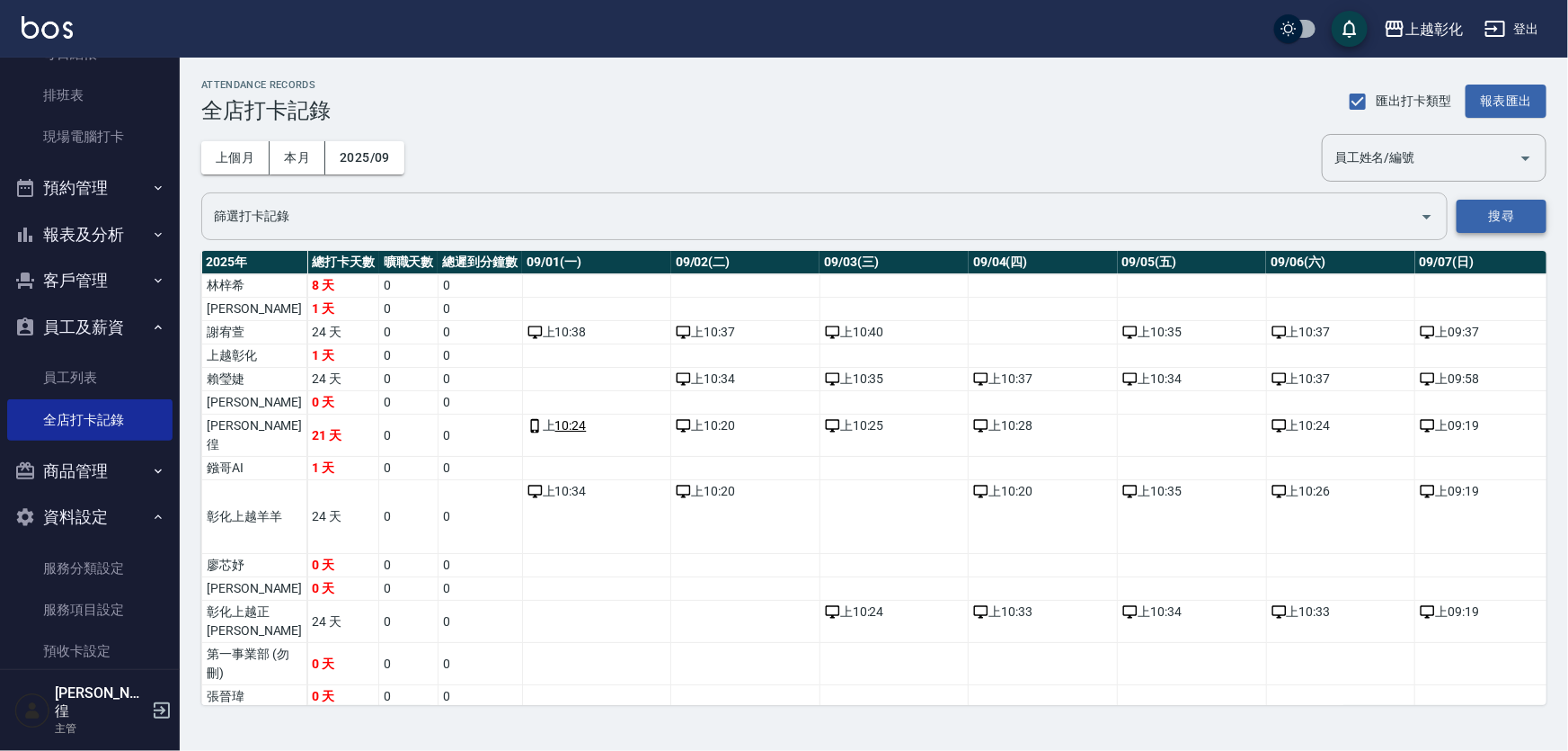
click at [1509, 217] on button "搜尋" at bounding box center [1501, 215] width 90 height 33
drag, startPoint x: 1553, startPoint y: 80, endPoint x: 1518, endPoint y: 96, distance: 38.5
click at [1552, 80] on div "ATTENDANCE RECORDS 全店打卡記錄 匯出打卡類型 報表匯出 上個月 本月 2025/09 員工姓名/編號 員工姓名/編號 篩選打卡記錄 篩選打…" at bounding box center [873, 392] width 1389 height 669
click at [1518, 96] on button "報表匯出" at bounding box center [1506, 101] width 81 height 33
click at [438, 321] on td "0" at bounding box center [480, 333] width 85 height 23
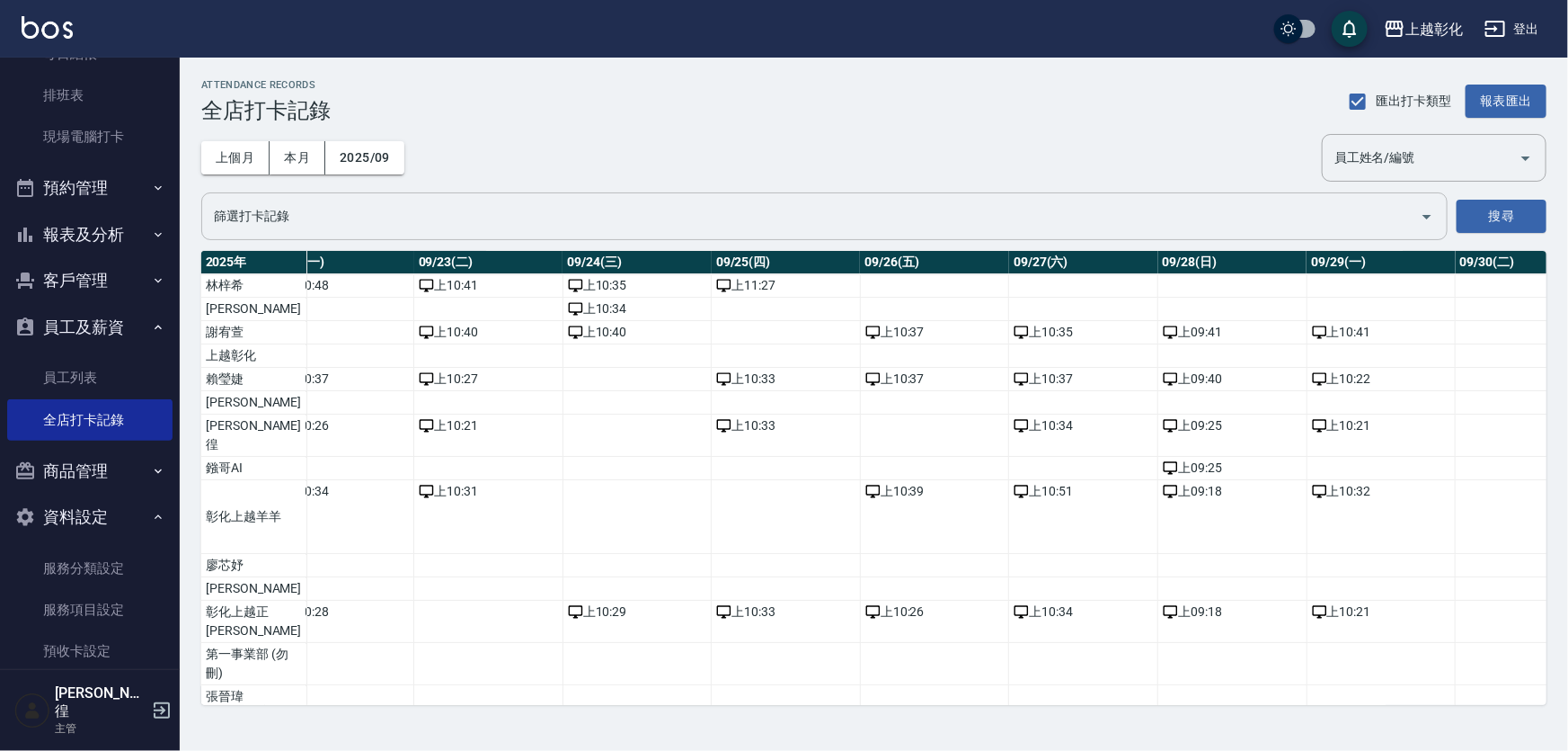
scroll to position [0, 3396]
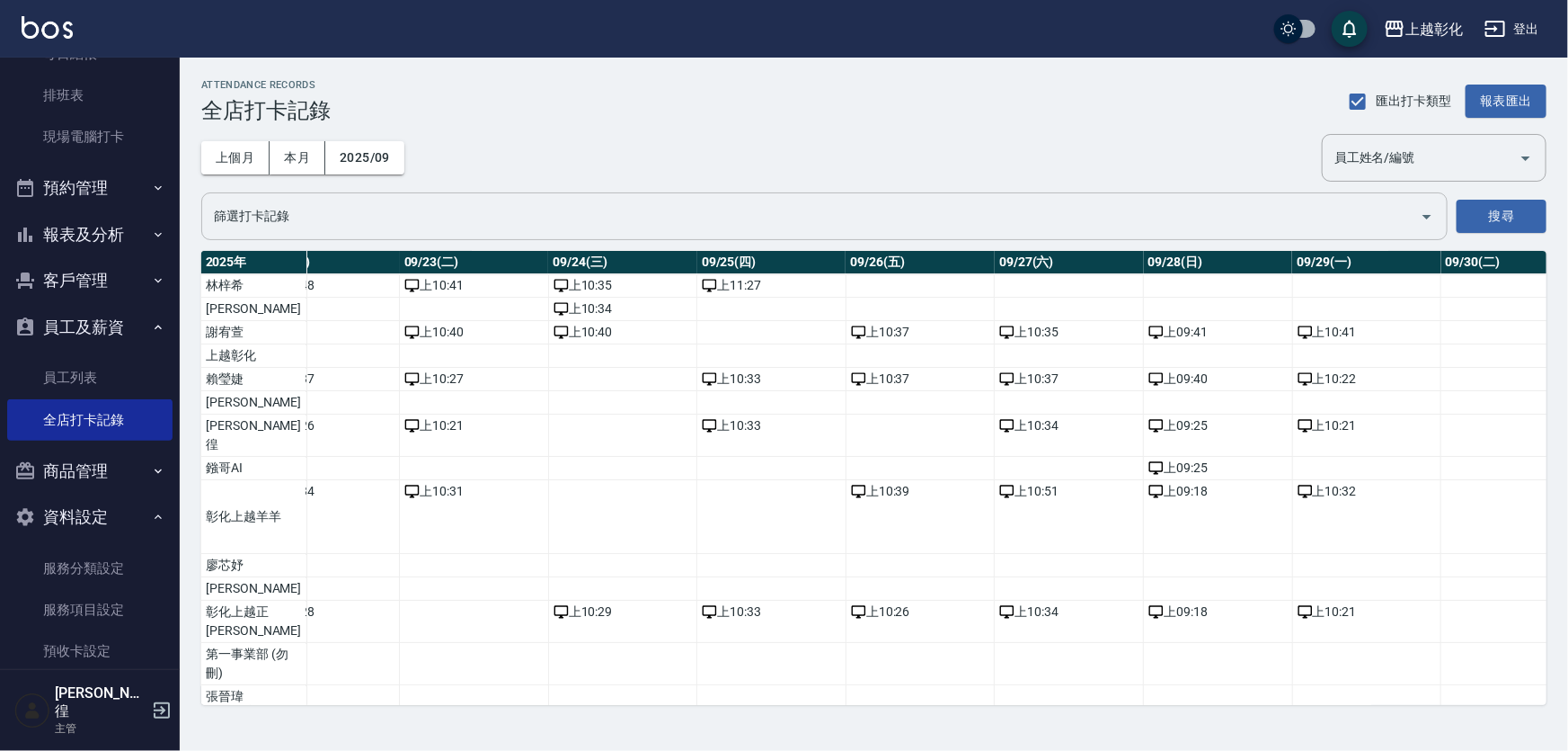
click at [1345, 685] on td "a dense table" at bounding box center [1367, 664] width 150 height 42
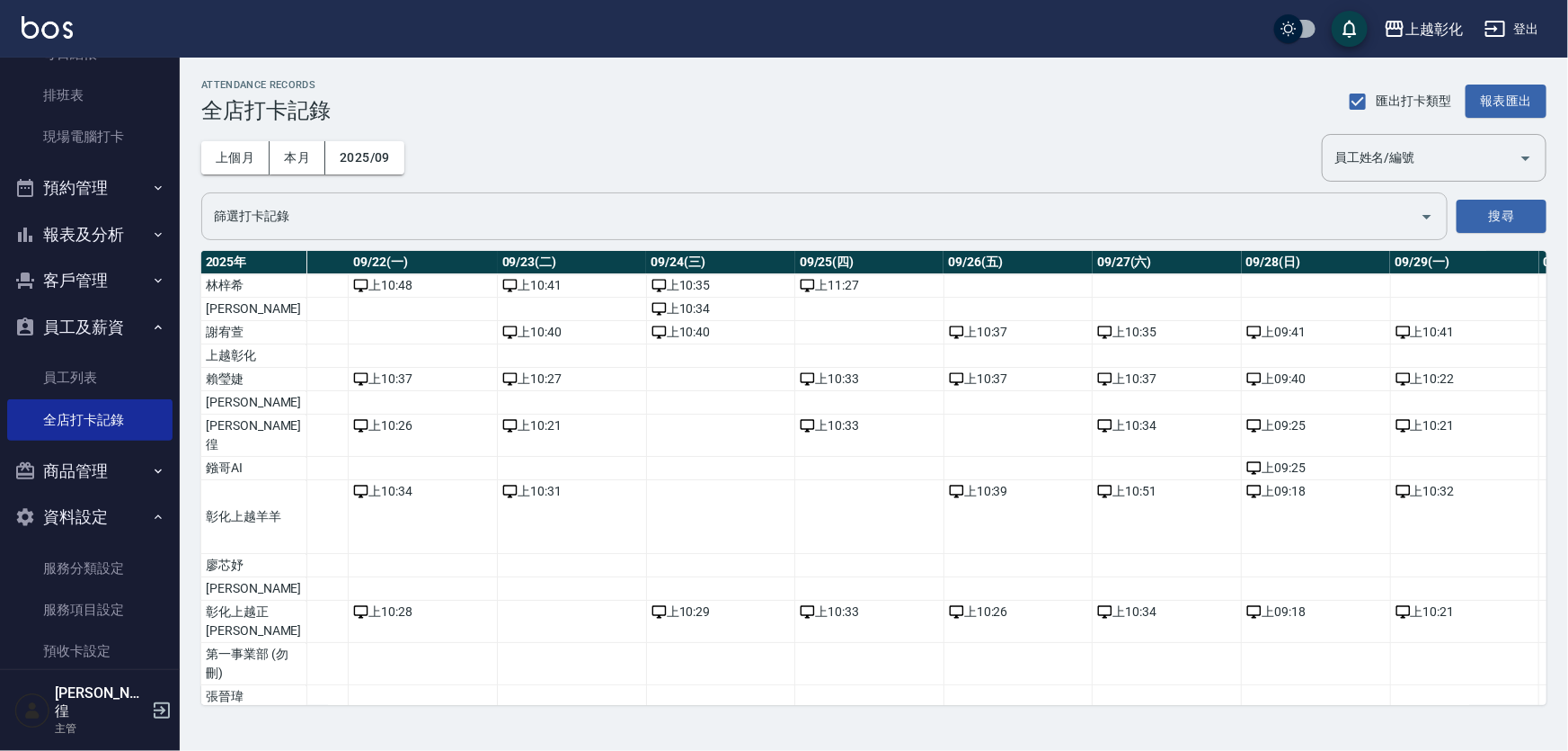
scroll to position [0, 3307]
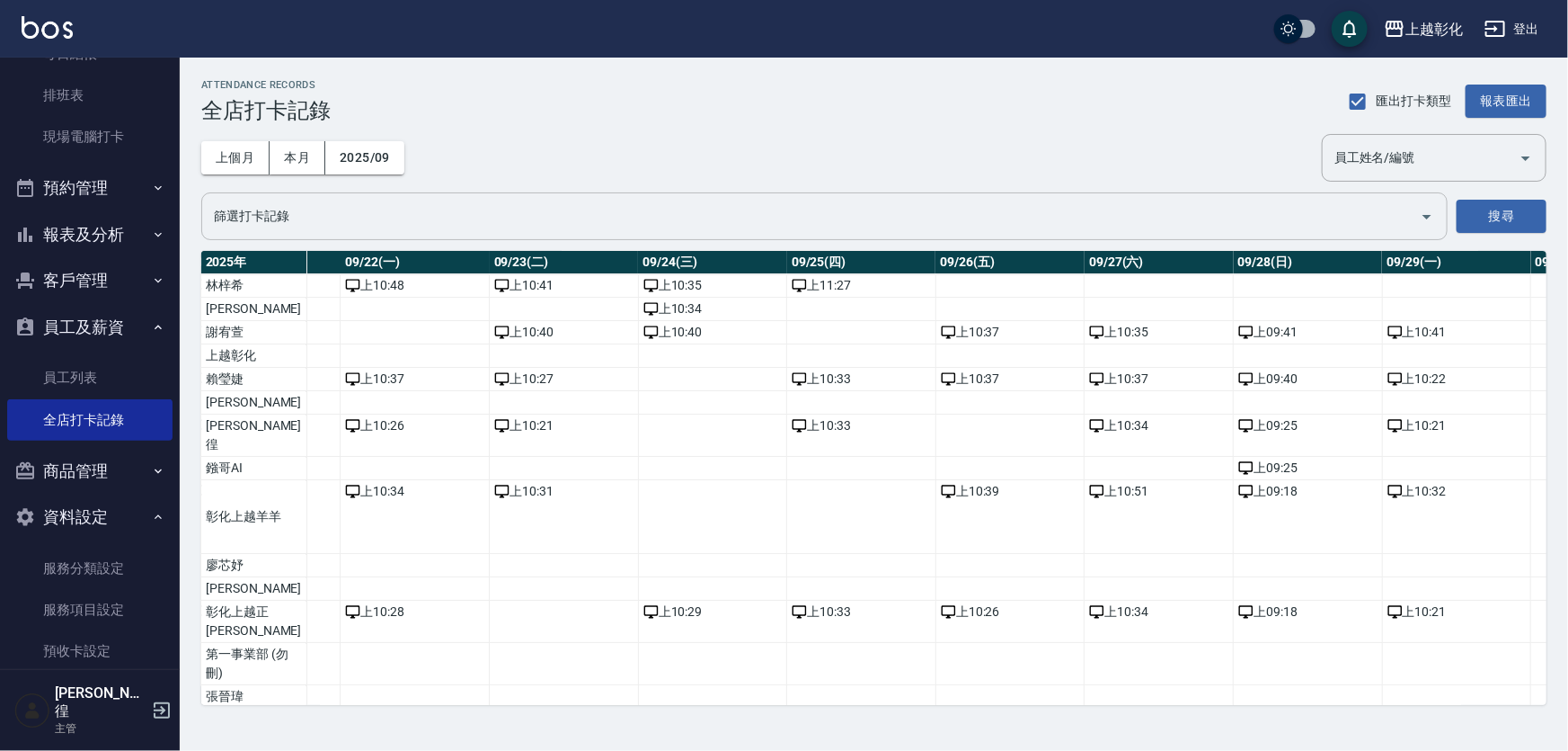
click at [1468, 643] on td "上 10:21" at bounding box center [1457, 621] width 150 height 42
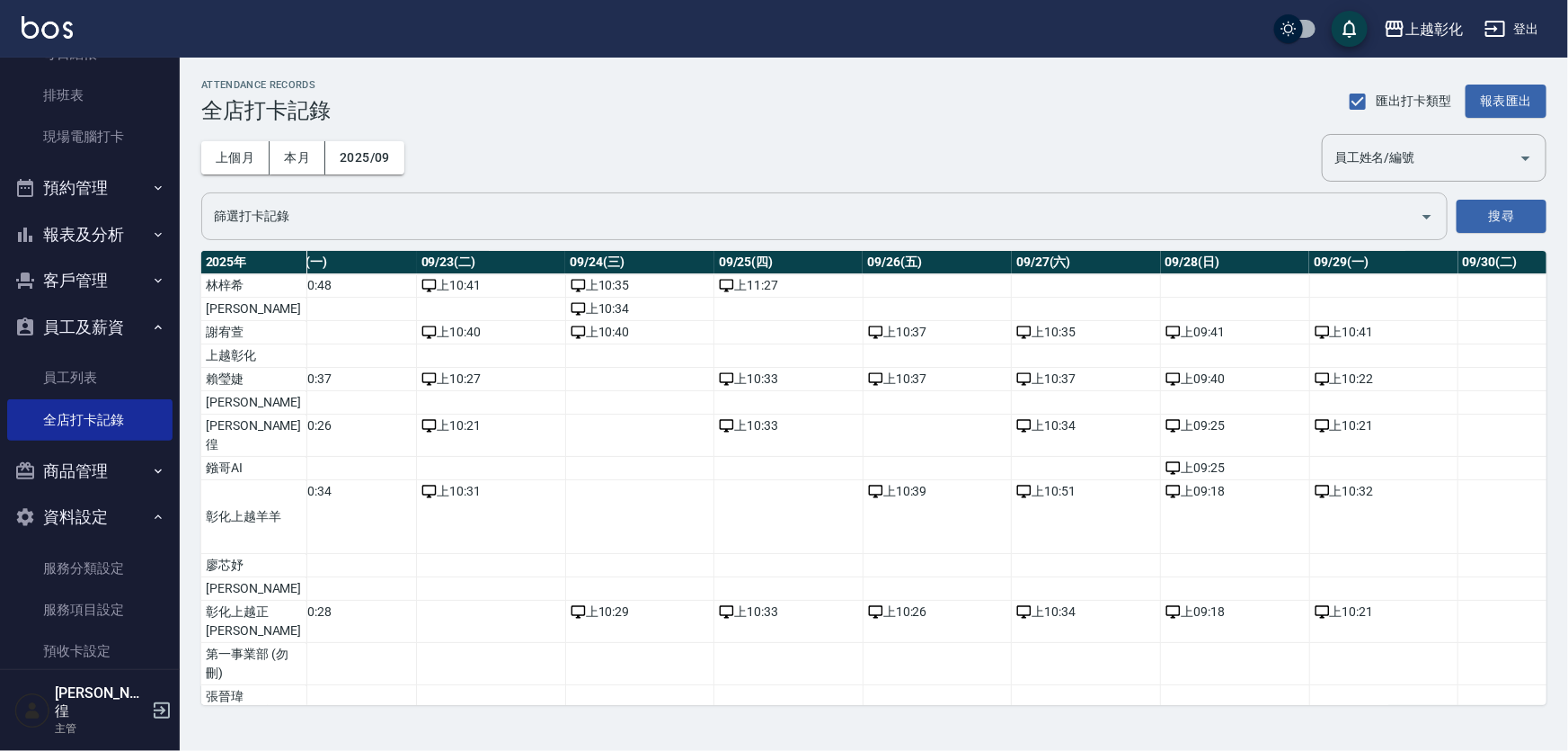
scroll to position [0, 3396]
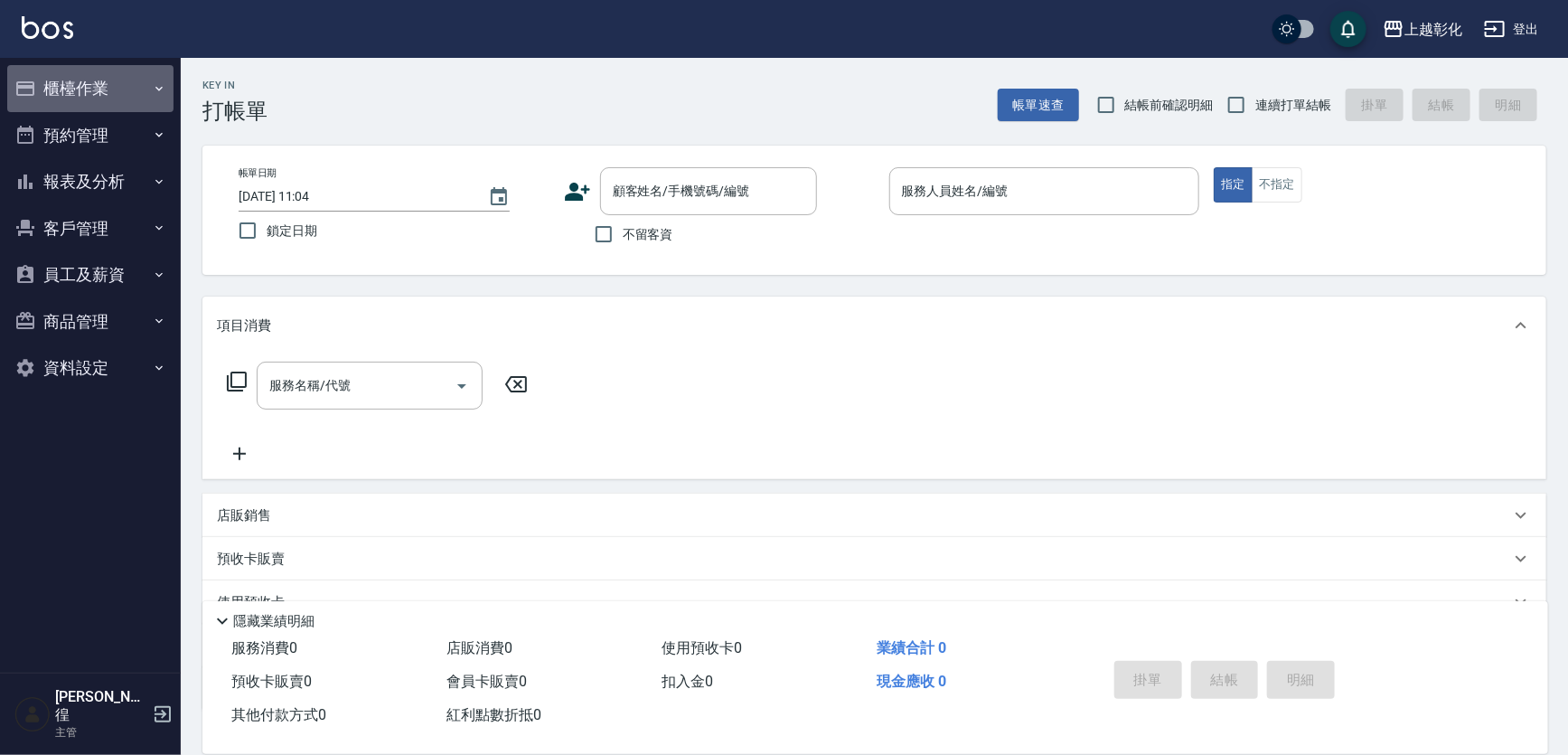
click at [69, 81] on button "櫃檯作業" at bounding box center [90, 89] width 166 height 47
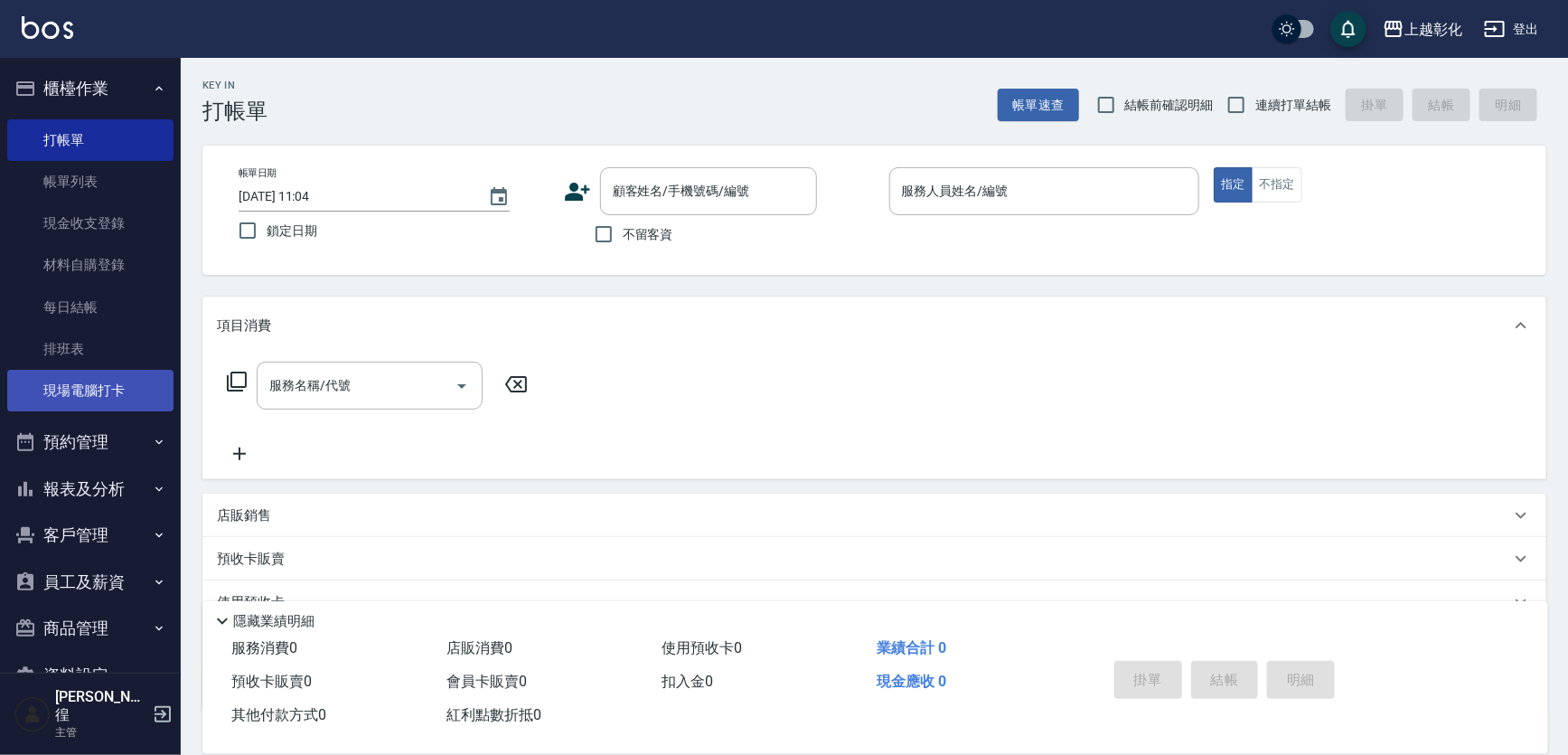
click at [102, 392] on link "現場電腦打卡" at bounding box center [90, 391] width 166 height 42
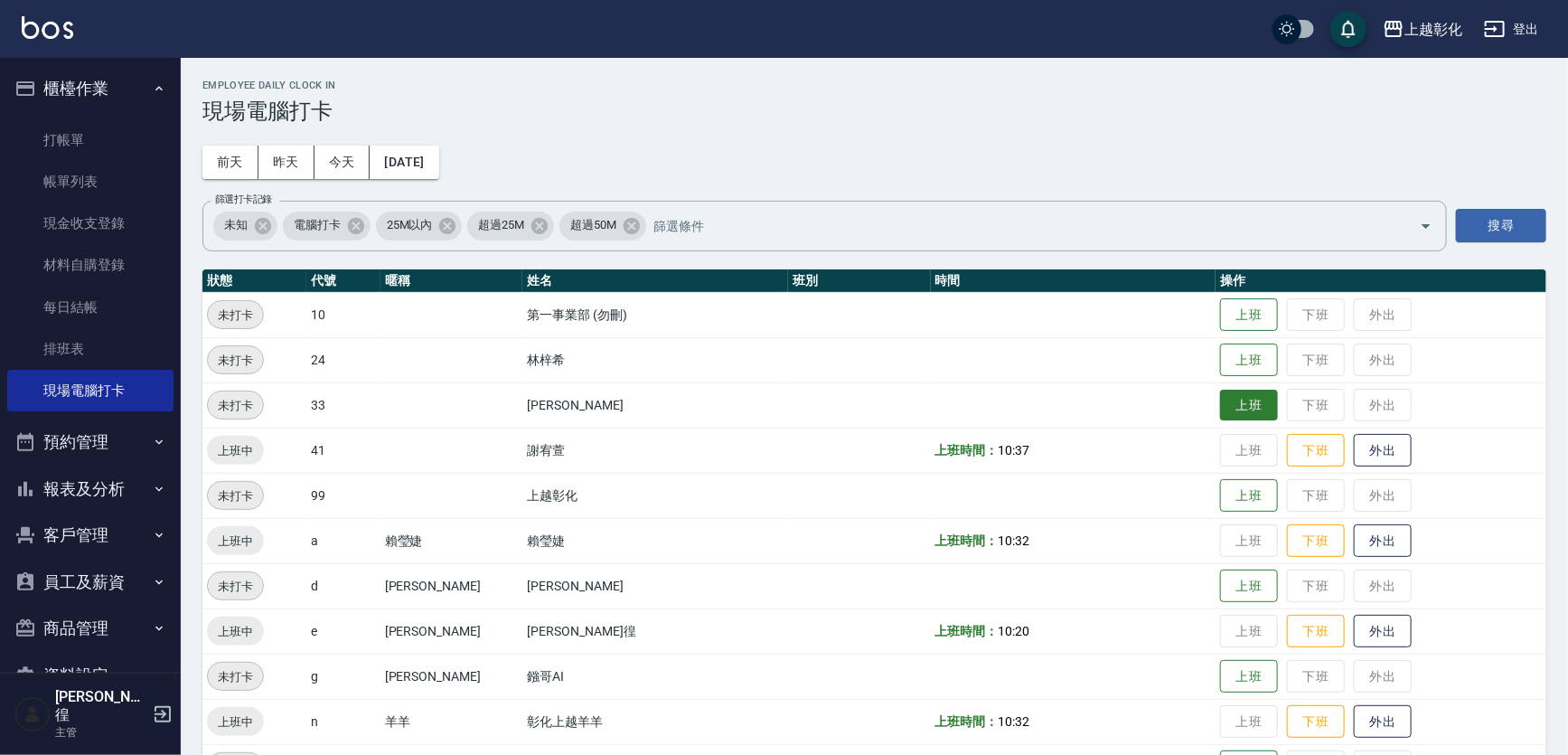
click at [1220, 403] on button "上班" at bounding box center [1249, 405] width 58 height 32
